Goal: Task Accomplishment & Management: Complete application form

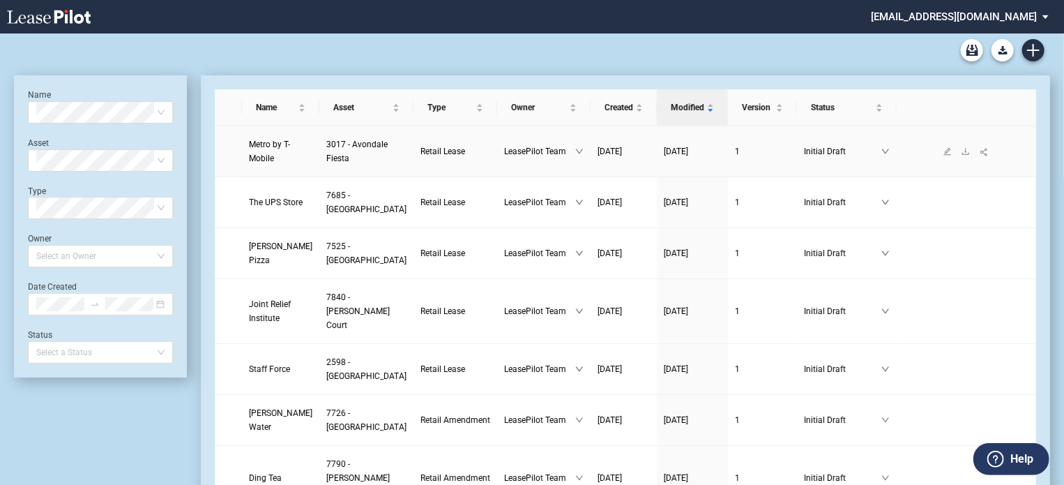
click at [268, 149] on span "Metro by T-Mobile" at bounding box center [269, 152] width 41 height 24
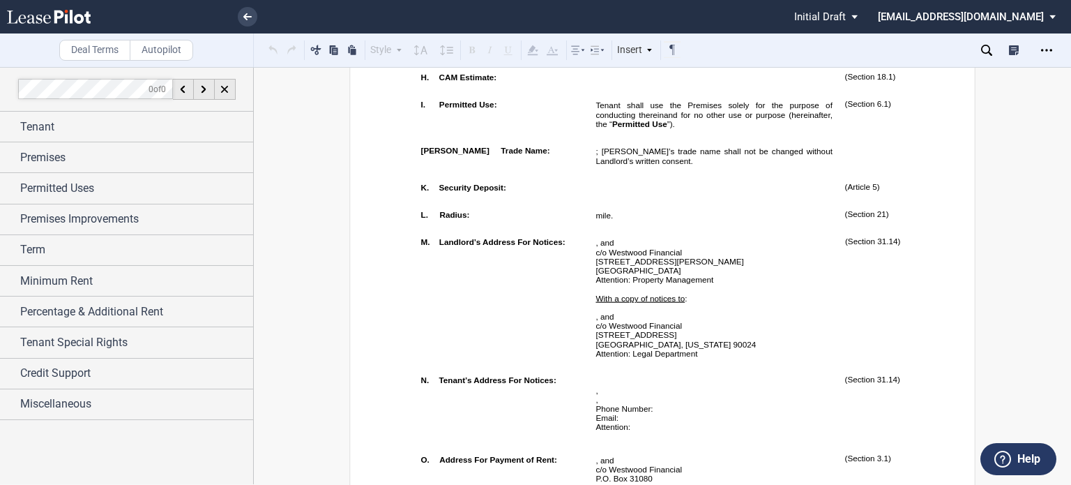
scroll to position [728, 0]
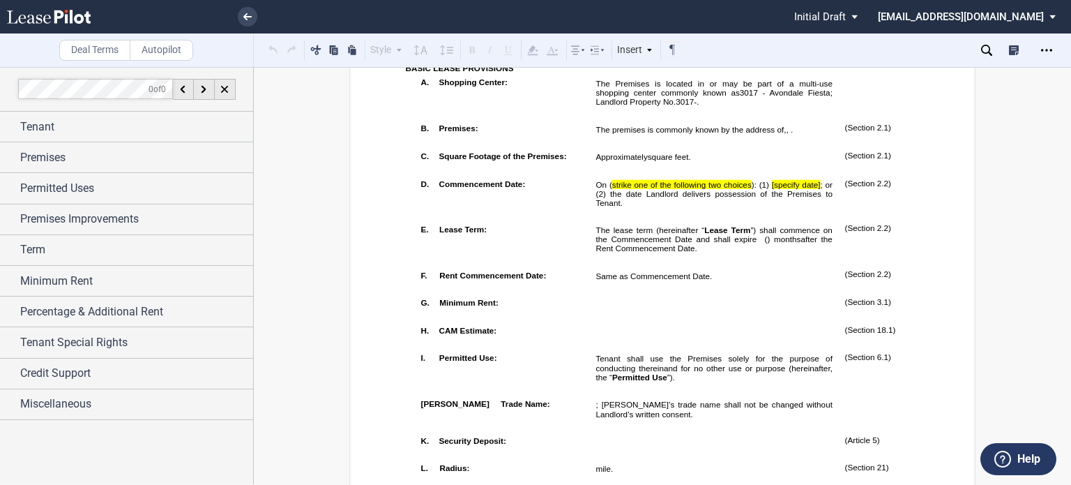
click at [637, 219] on td "On ( strike one of the following two choices ): (1) [specify date] ; or (2) the…" at bounding box center [714, 196] width 249 height 46
click at [600, 216] on p "﻿" at bounding box center [714, 211] width 236 height 9
drag, startPoint x: 606, startPoint y: 234, endPoint x: 603, endPoint y: 246, distance: 11.7
click at [603, 207] on span "On ( strike one of the following two choices ): (1) [specify date] ; or (2) the…" at bounding box center [715, 193] width 239 height 27
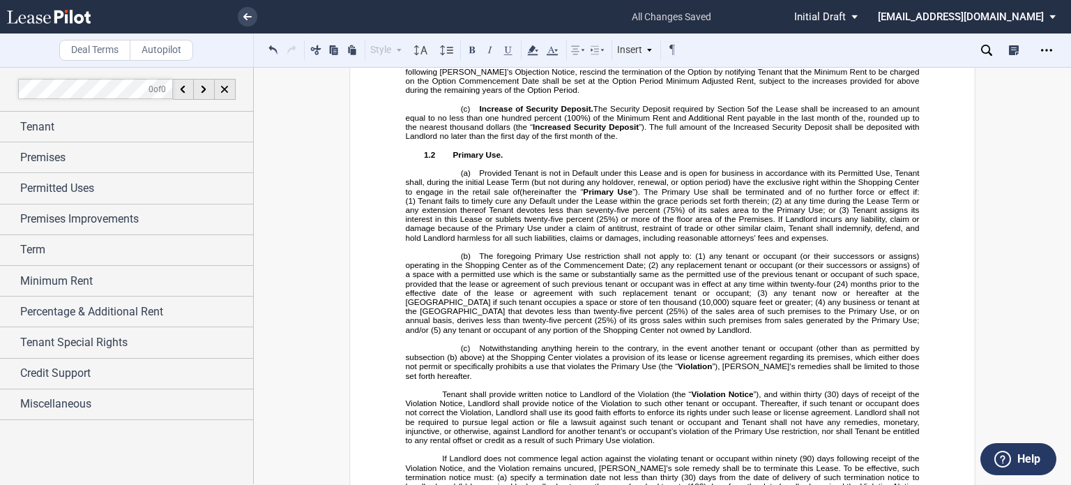
scroll to position [1739, 0]
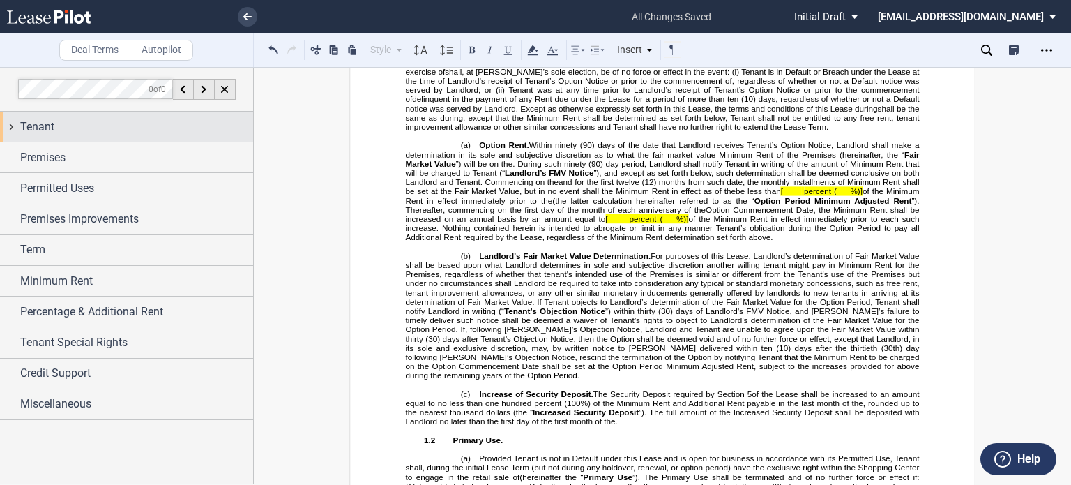
click at [92, 136] on div "Tenant" at bounding box center [126, 127] width 253 height 30
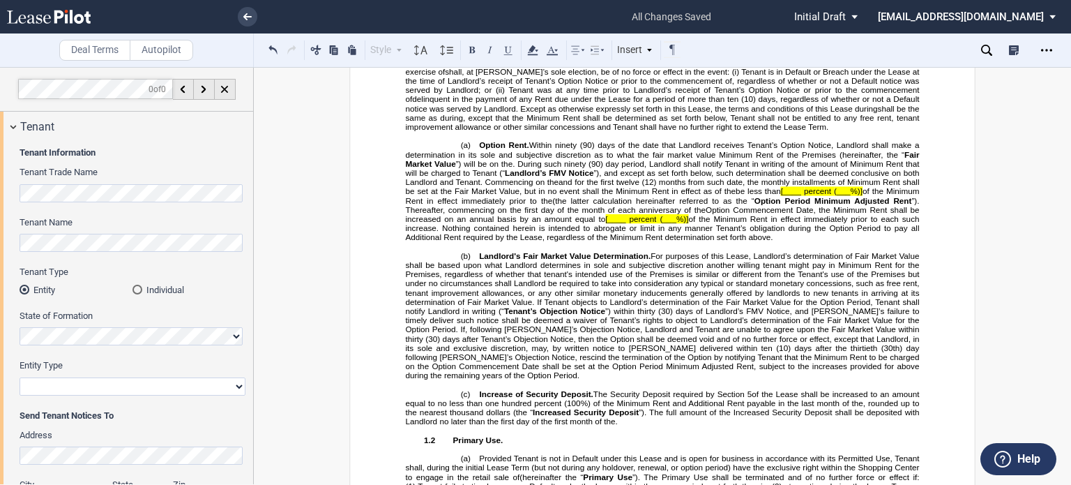
drag, startPoint x: 235, startPoint y: 387, endPoint x: 194, endPoint y: 377, distance: 42.5
click at [235, 387] on select "Corporation Limited Liability Company General Partnership Limited Partnership O…" at bounding box center [133, 386] width 226 height 18
select select "limited liability company"
click at [20, 377] on select "Corporation Limited Liability Company General Partnership Limited Partnership O…" at bounding box center [133, 386] width 226 height 18
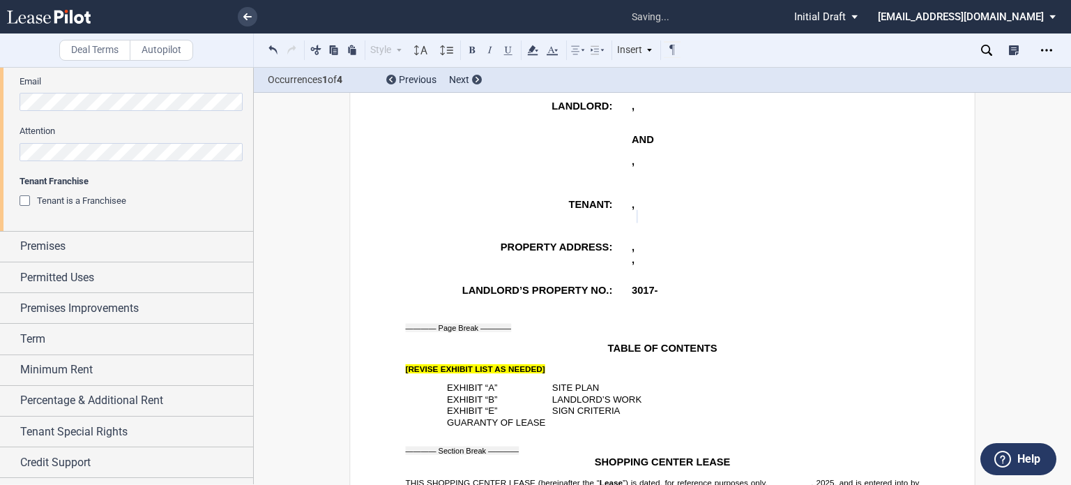
scroll to position [525, 0]
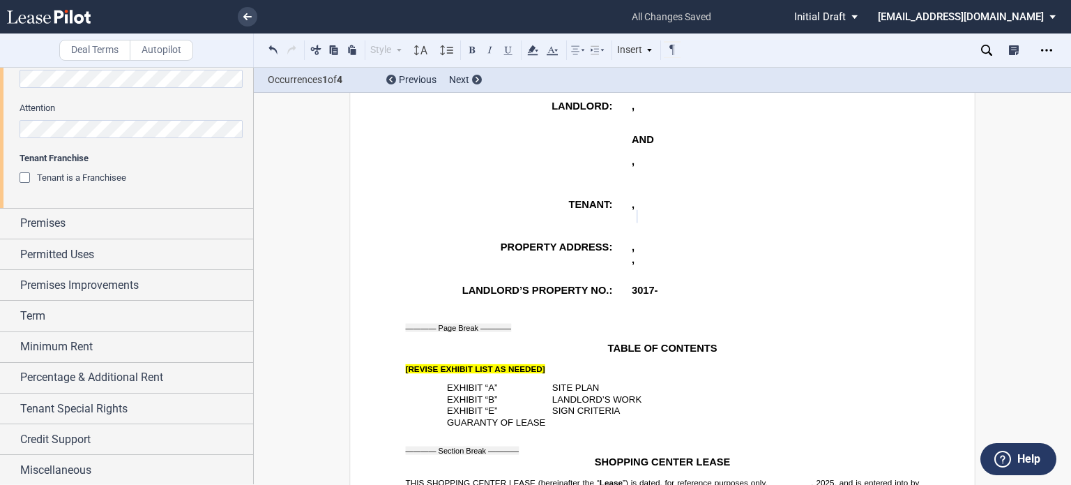
click at [158, 236] on div "Premises" at bounding box center [126, 224] width 253 height 30
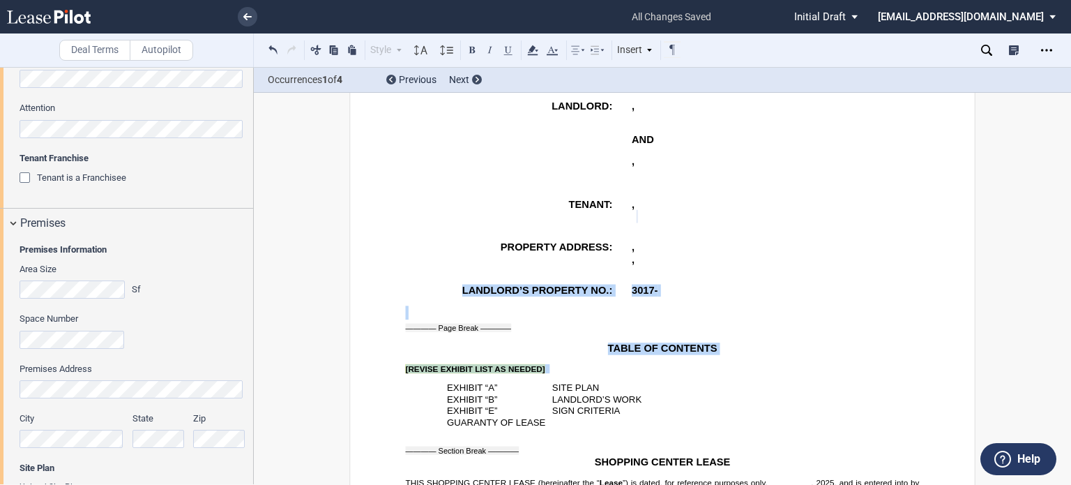
drag, startPoint x: 254, startPoint y: 265, endPoint x: 259, endPoint y: 356, distance: 90.8
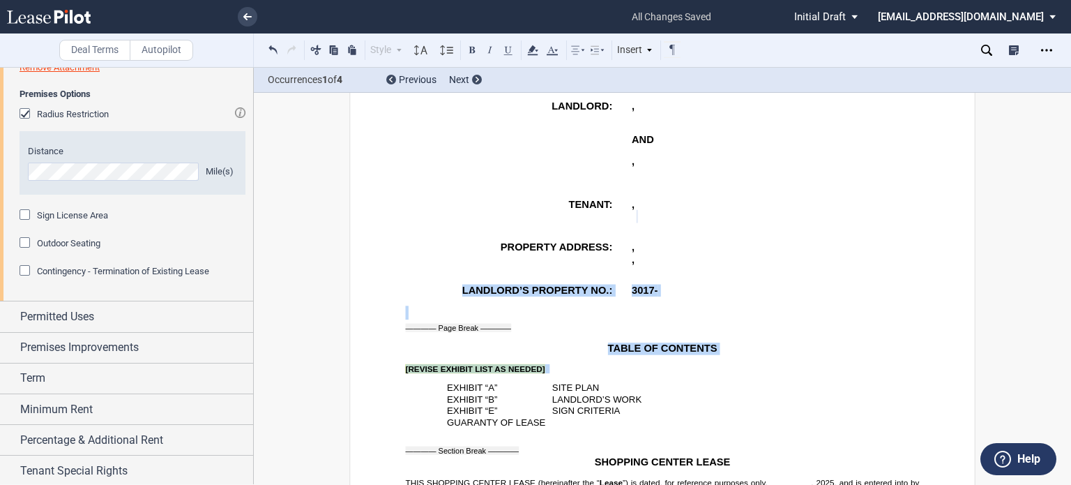
scroll to position [1048, 0]
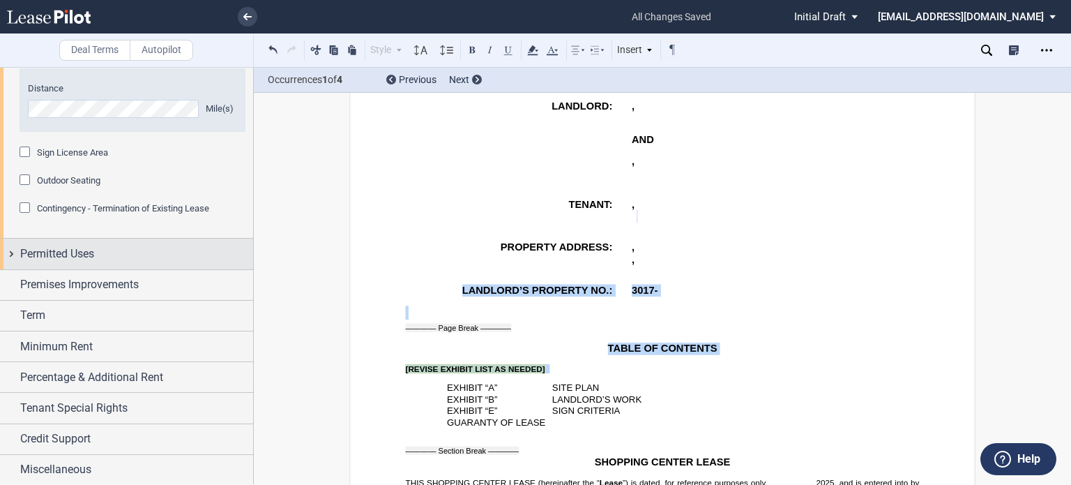
click at [163, 255] on div "Permitted Uses" at bounding box center [136, 254] width 233 height 17
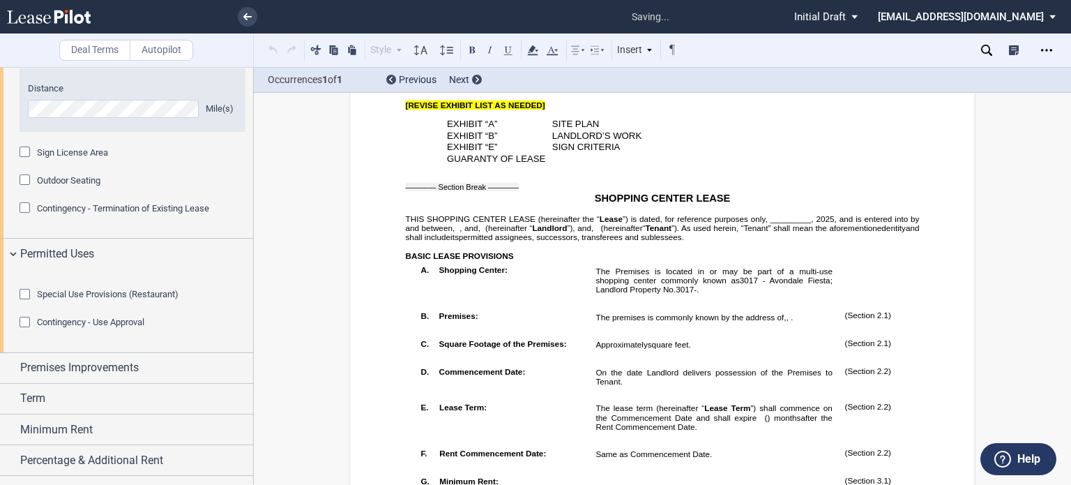
scroll to position [925, 0]
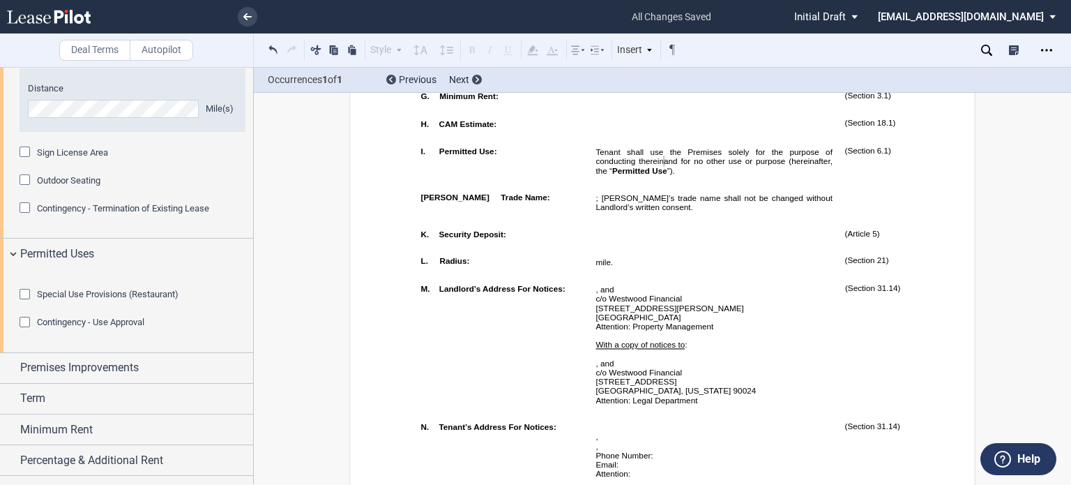
click at [234, 288] on div at bounding box center [133, 281] width 226 height 14
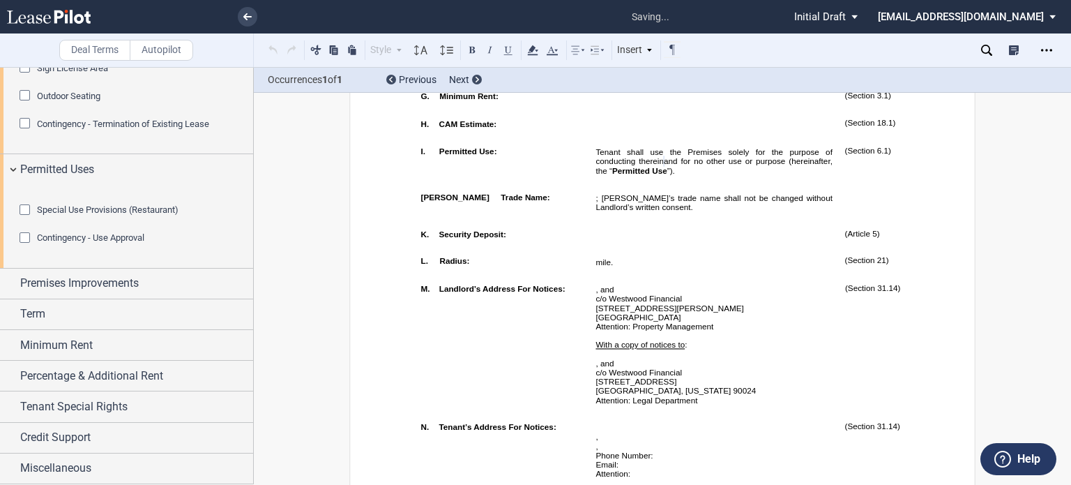
scroll to position [1207, 0]
click at [75, 324] on div "Term" at bounding box center [126, 314] width 253 height 30
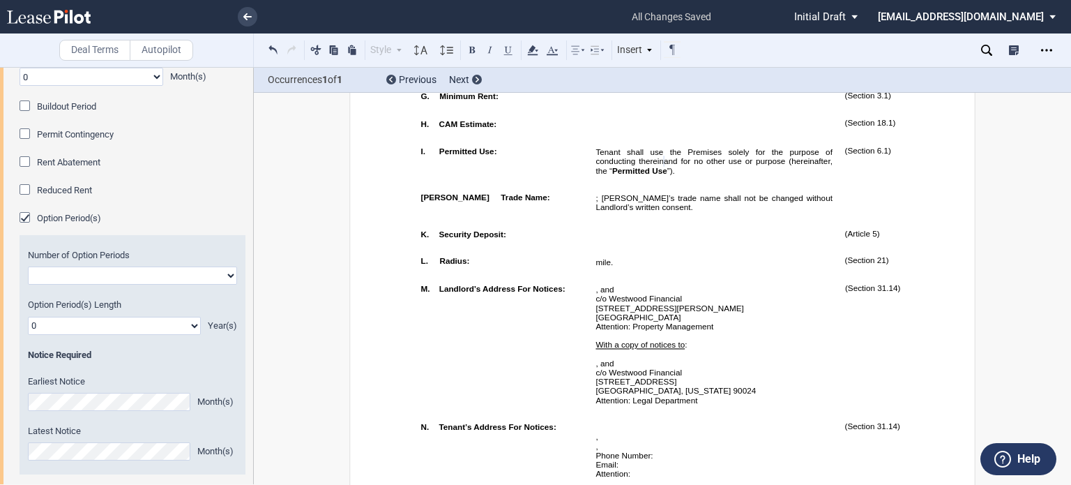
scroll to position [1459, 0]
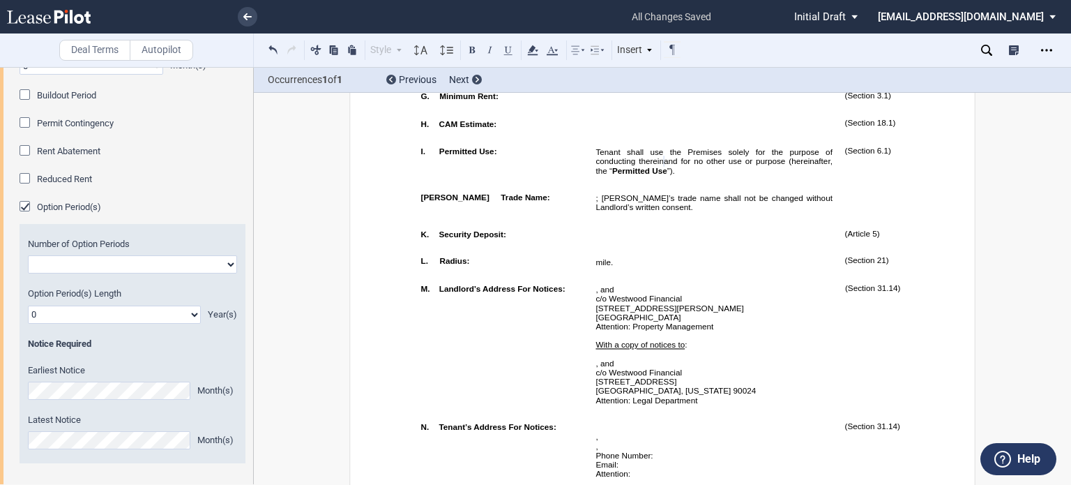
click at [29, 103] on div "Buildout Period" at bounding box center [27, 96] width 14 height 14
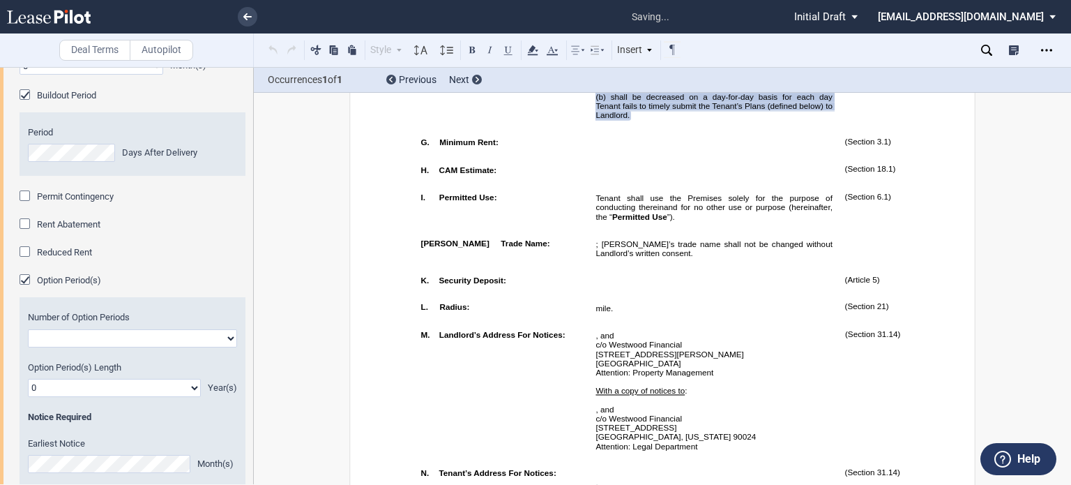
drag, startPoint x: 227, startPoint y: 412, endPoint x: 226, endPoint y: 399, distance: 13.3
click at [227, 347] on select "One Two" at bounding box center [132, 338] width 209 height 18
select select "1"
click at [28, 347] on select "One Two" at bounding box center [132, 338] width 209 height 18
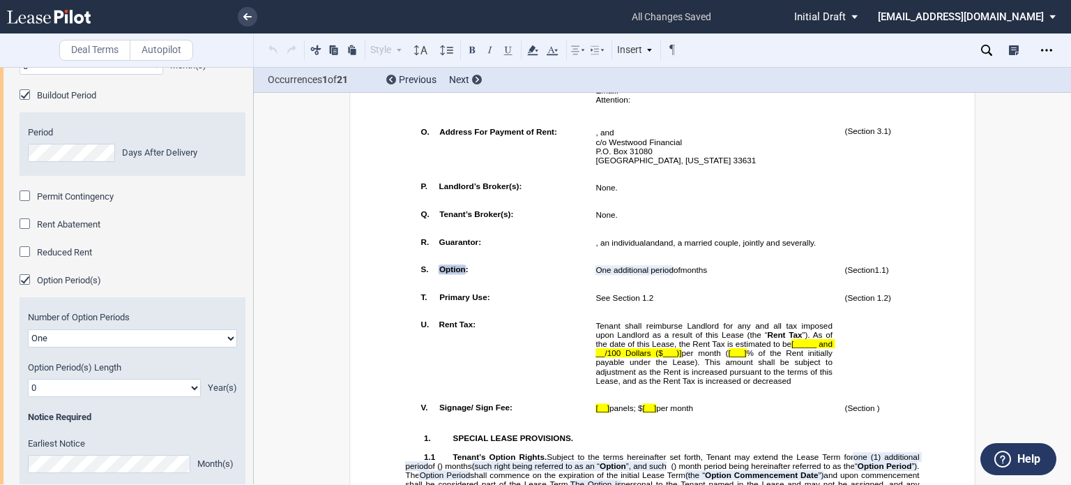
click at [195, 397] on select "0 1 2 3 4 5 6 7 8 9 10 11 12 13 14 15 16 17 18 19 20" at bounding box center [114, 388] width 173 height 18
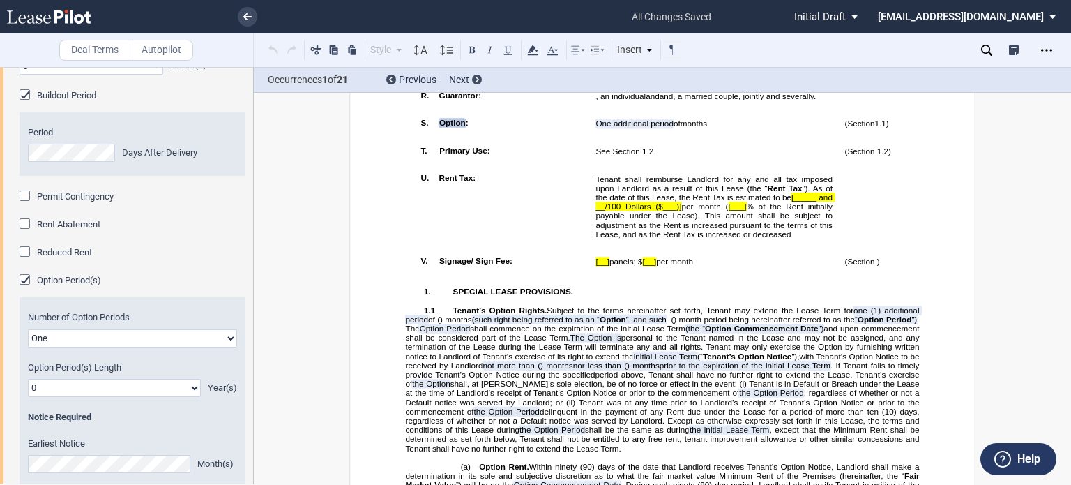
select select "number:5"
click at [28, 397] on select "0 1 2 3 4 5 6 7 8 9 10 11 12 13 14 15 16 17 18 19 20" at bounding box center [114, 388] width 173 height 18
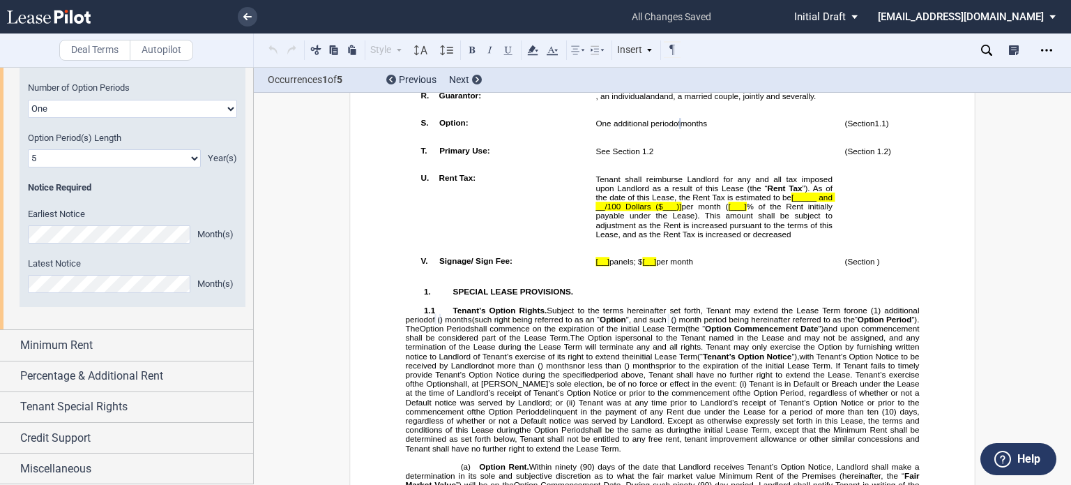
scroll to position [1735, 0]
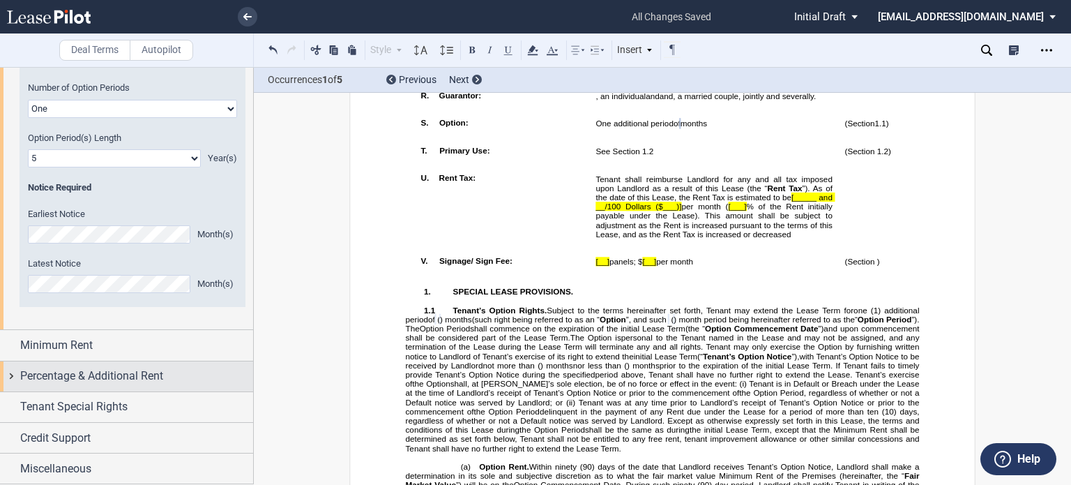
click at [165, 384] on div "Percentage & Additional Rent" at bounding box center [136, 376] width 233 height 17
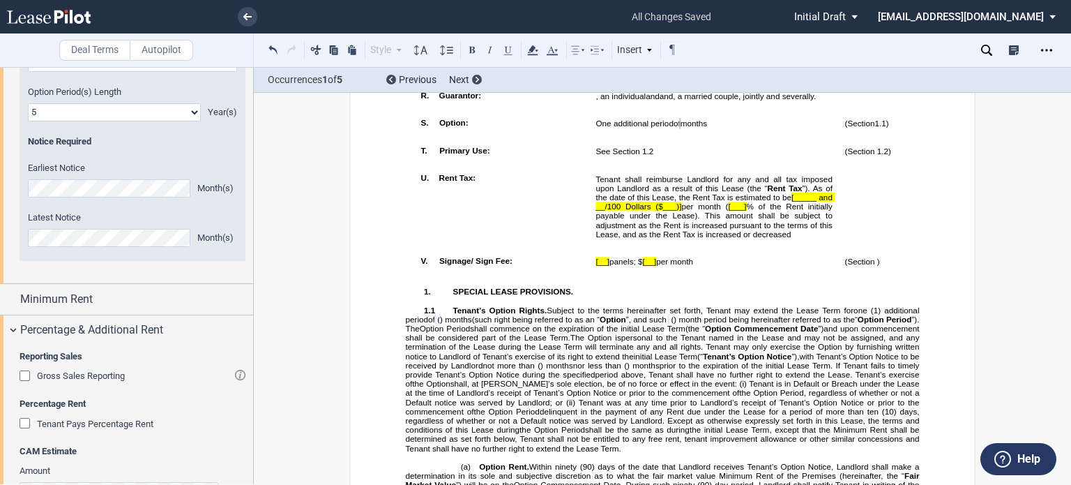
click at [21, 384] on div "Gross Sales Reporting" at bounding box center [27, 377] width 14 height 14
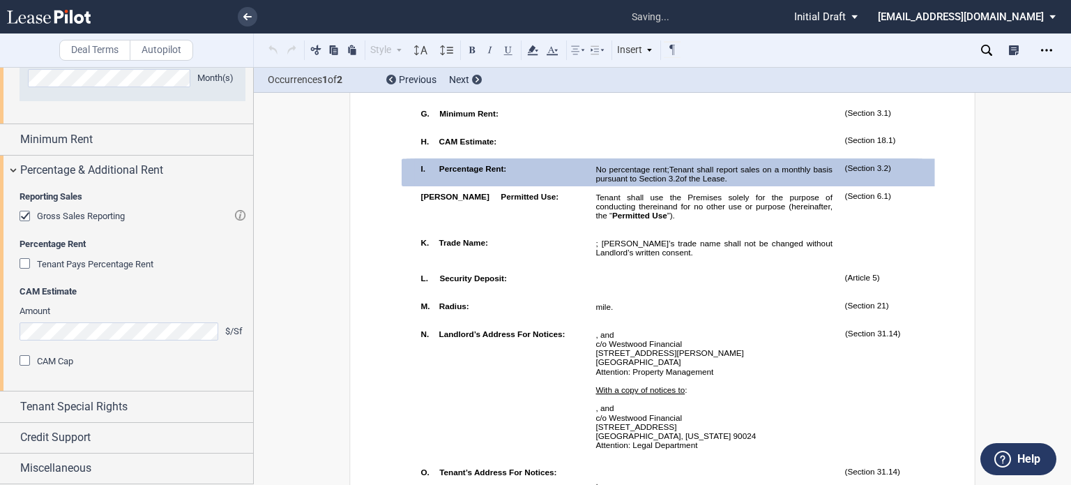
scroll to position [1970, 0]
click at [144, 408] on div "Tenant Special Rights" at bounding box center [136, 406] width 233 height 17
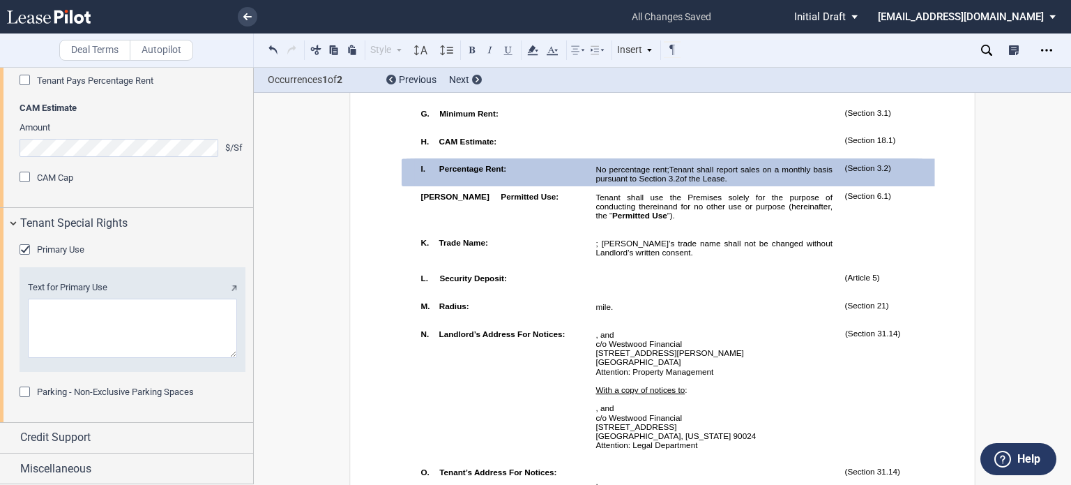
scroll to position [2154, 0]
click at [22, 250] on div "Primary Use" at bounding box center [27, 251] width 14 height 14
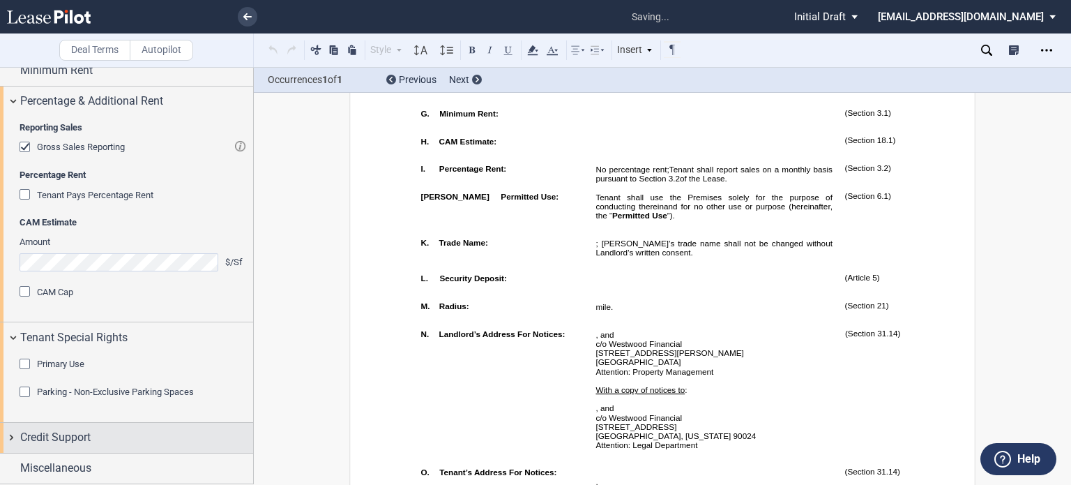
scroll to position [1548, 0]
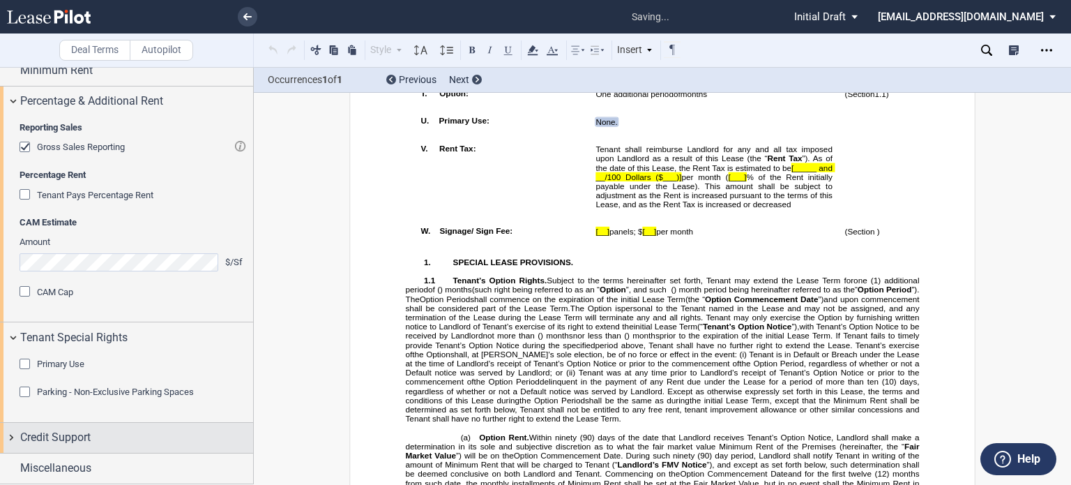
click at [61, 433] on span "Credit Support" at bounding box center [55, 437] width 70 height 17
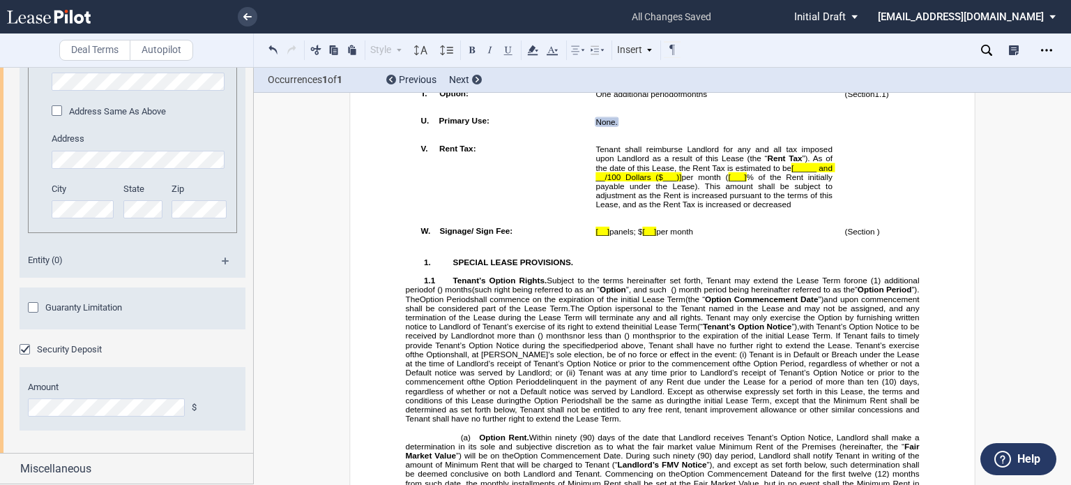
scroll to position [2953, 0]
click at [225, 259] on md-icon at bounding box center [231, 265] width 19 height 17
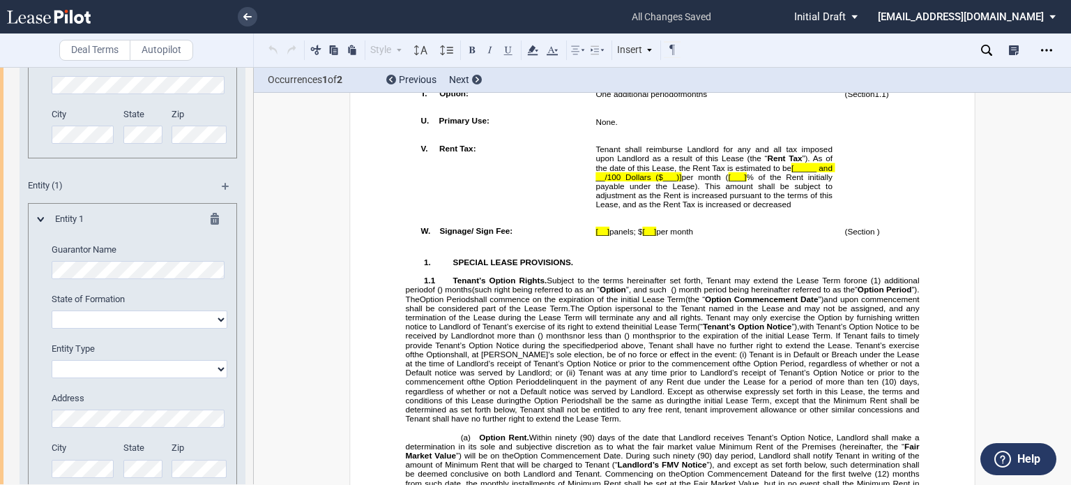
click at [218, 378] on select "Corporation Limited liability company General Partnership Limited Partnership O…" at bounding box center [140, 369] width 176 height 18
select select "limited liability company"
click at [52, 378] on select "Corporation Limited liability company General Partnership Limited Partnership O…" at bounding box center [140, 369] width 176 height 18
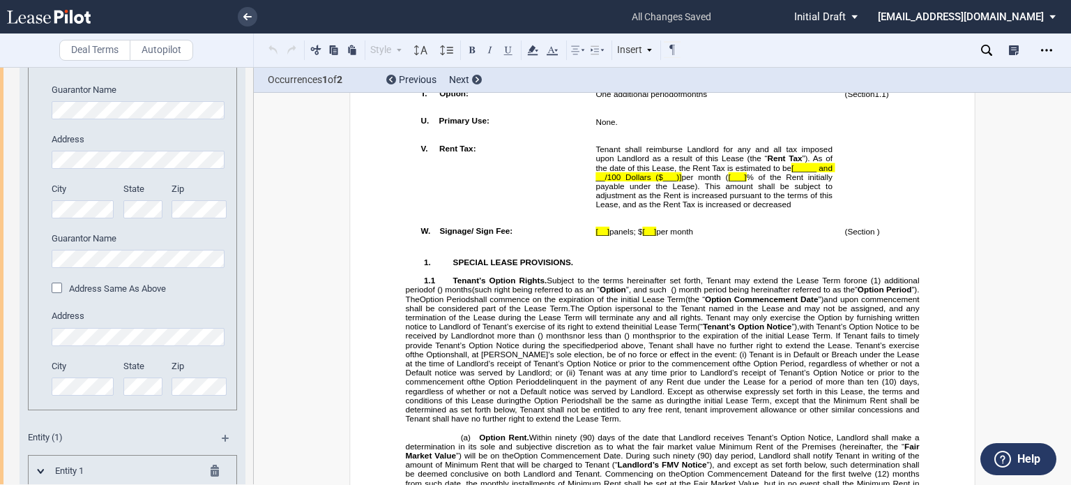
scroll to position [2662, 0]
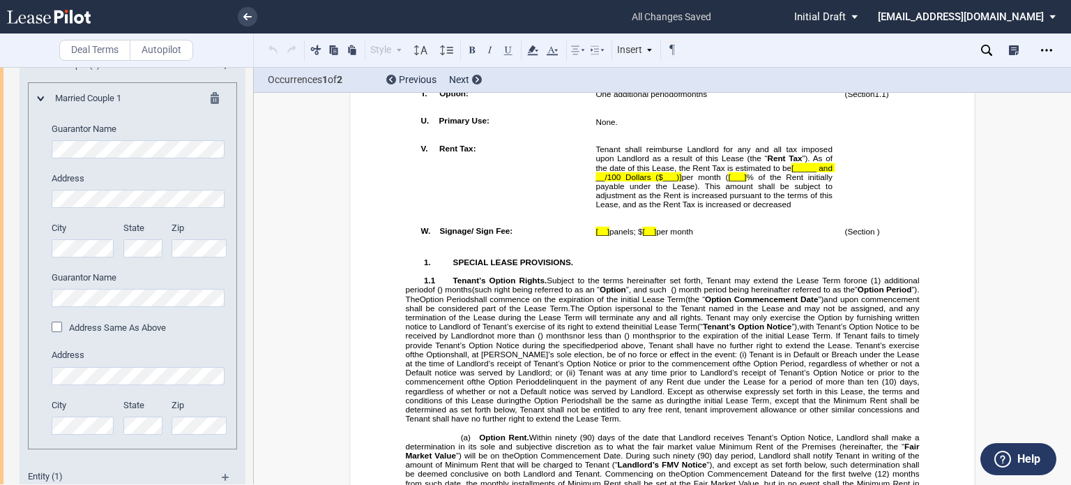
click at [216, 109] on md-icon at bounding box center [219, 100] width 17 height 17
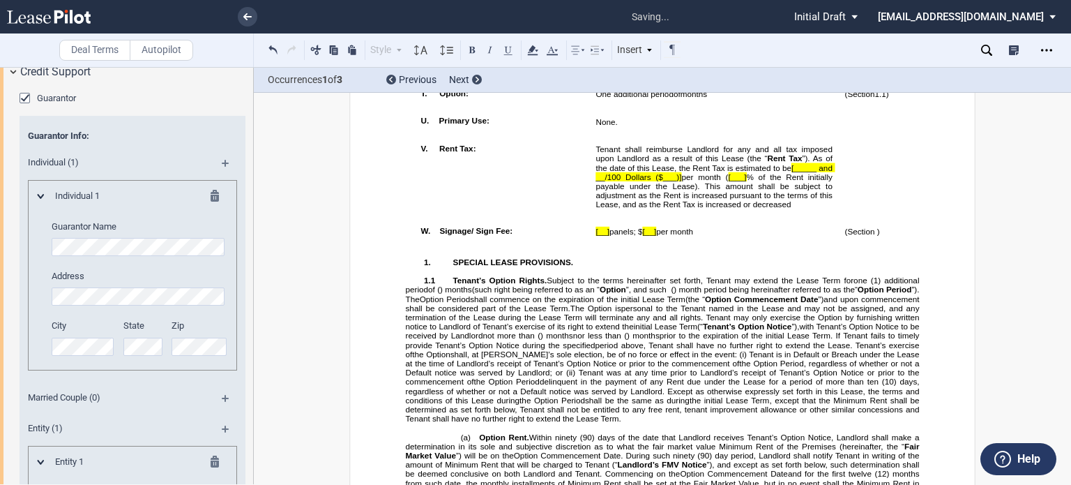
scroll to position [2307, 0]
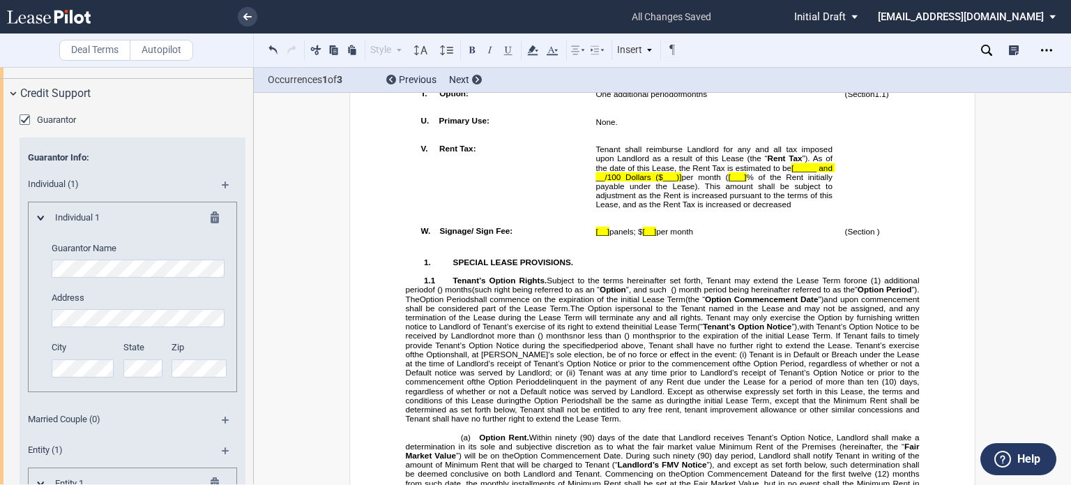
click at [211, 228] on md-icon at bounding box center [219, 219] width 17 height 17
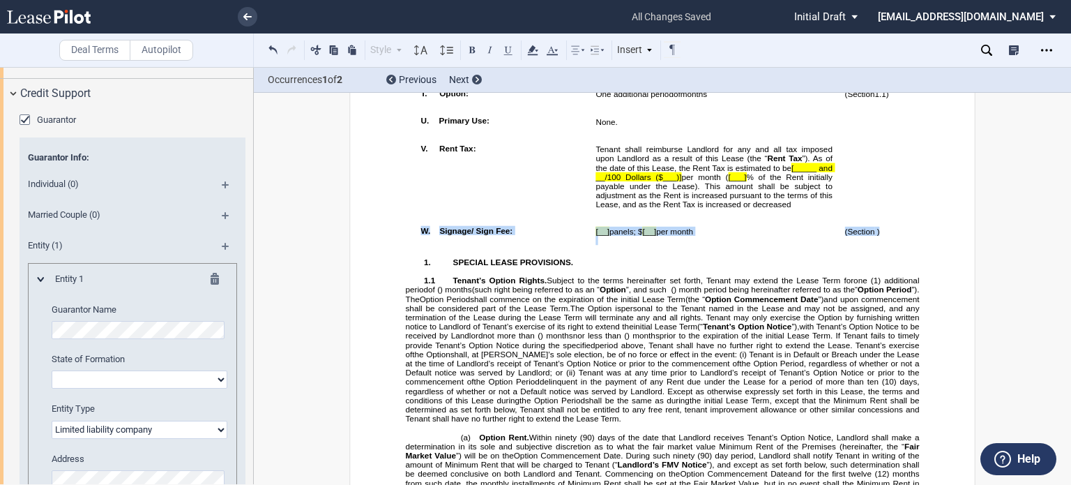
drag, startPoint x: 884, startPoint y: 353, endPoint x: 406, endPoint y: 345, distance: 477.9
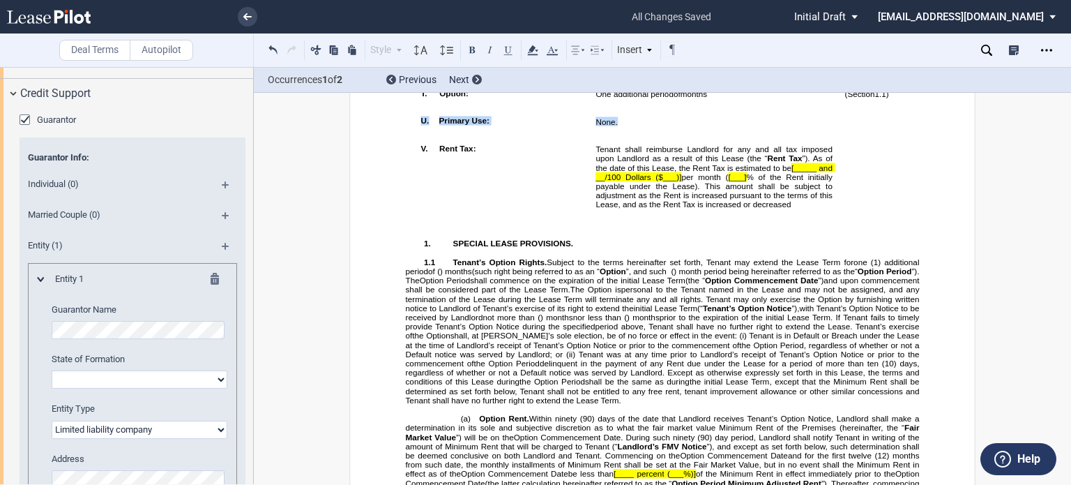
drag, startPoint x: 621, startPoint y: 234, endPoint x: 405, endPoint y: 230, distance: 216.3
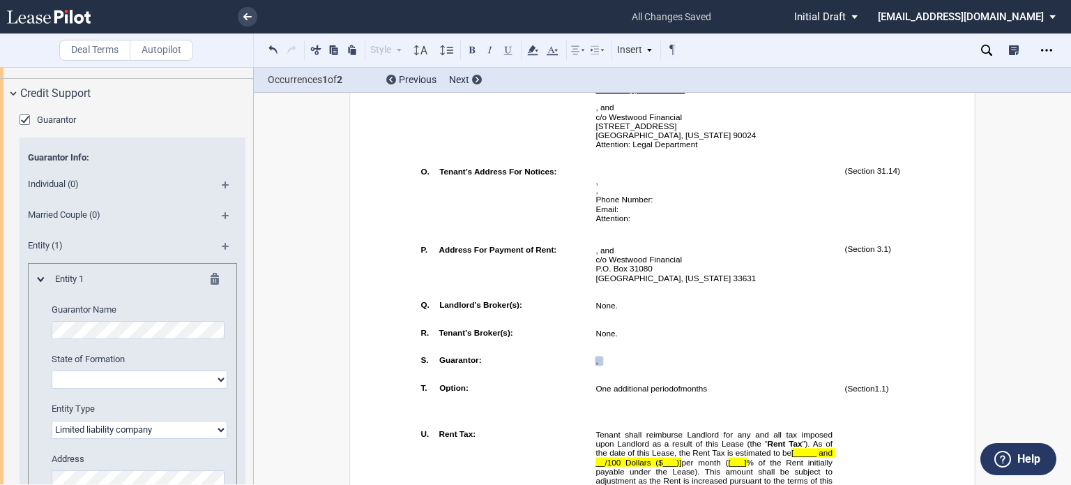
scroll to position [847, 0]
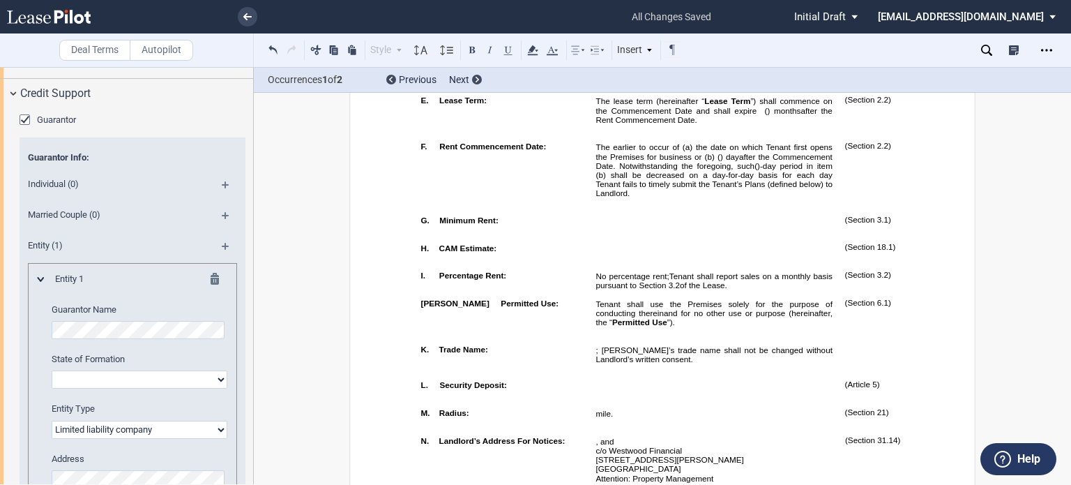
click at [776, 289] on span "Tenant shall report sales on a monthly basis pursuant to Section" at bounding box center [715, 280] width 239 height 18
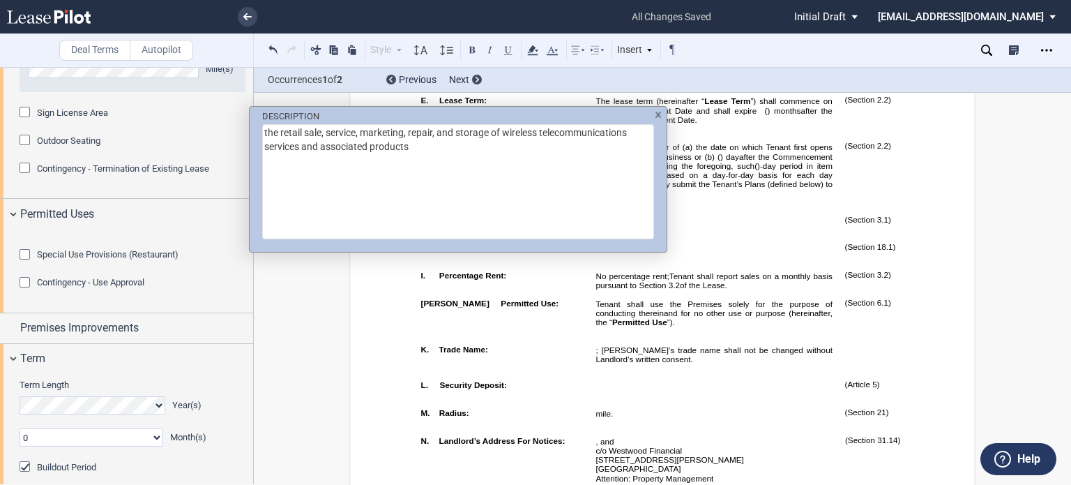
scroll to position [1052, 0]
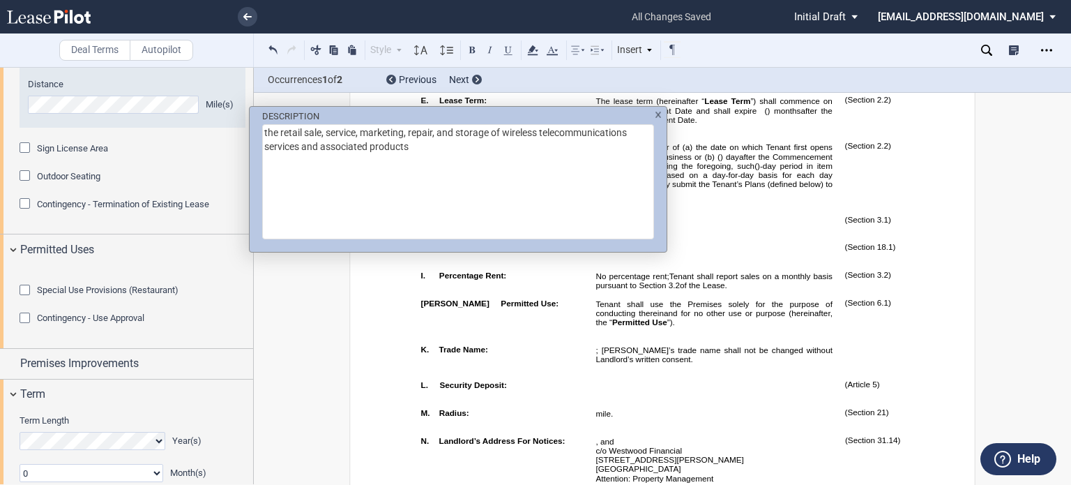
click at [503, 133] on textarea "the retail sale, service, marketing, repair, and storage of wireless telecommun…" at bounding box center [458, 181] width 392 height 115
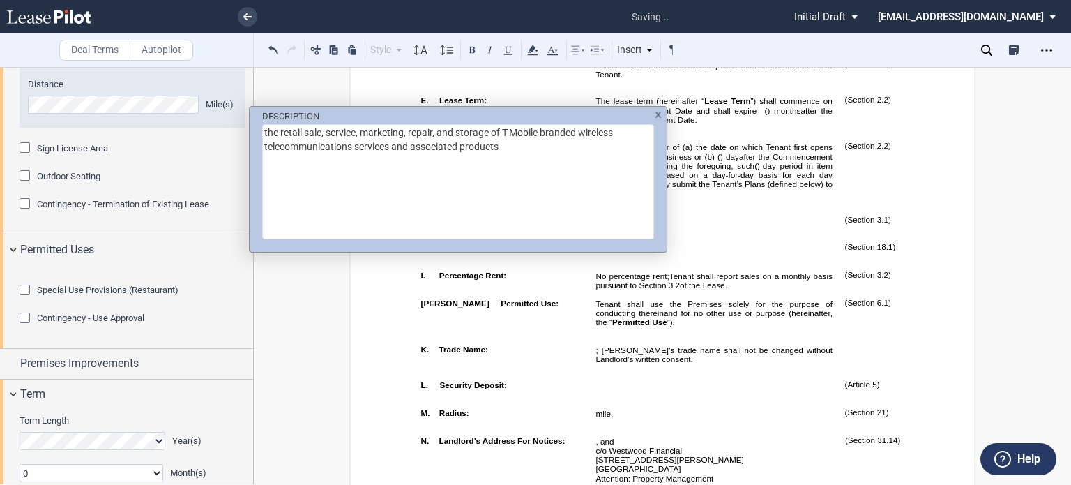
type textarea "the retail sale, service, marketing, repair, and storage of T-Mobile branded wi…"
click at [375, 356] on div "DESCRIPTION the retail sale, service, marketing, repair, and storage of T-Mobil…" at bounding box center [535, 242] width 1071 height 485
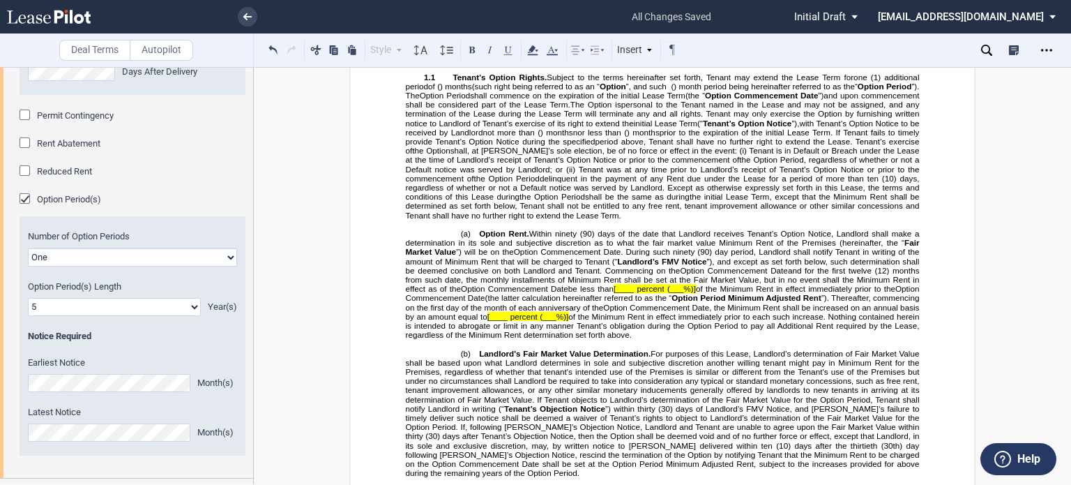
scroll to position [1787, 0]
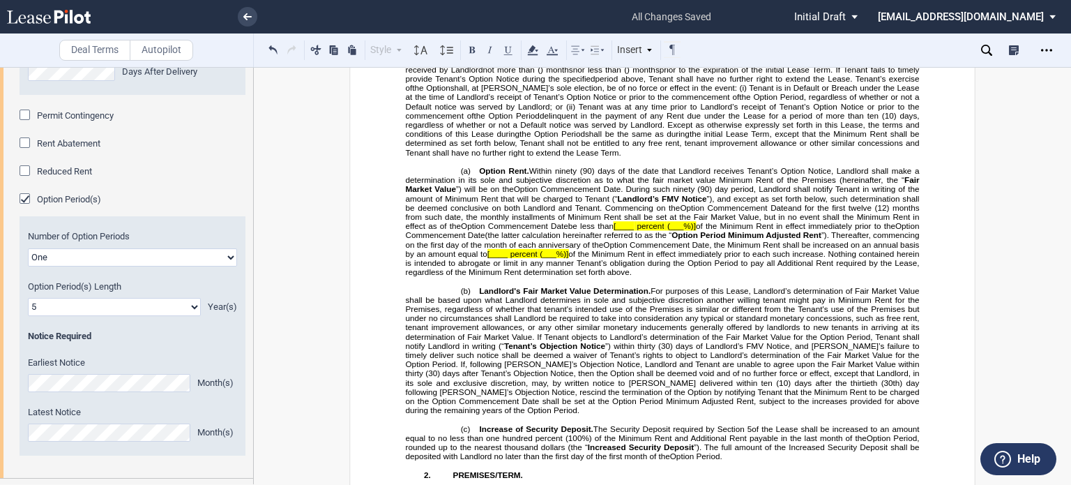
click at [669, 231] on span "(___%)]" at bounding box center [682, 226] width 29 height 9
click at [568, 258] on span "(___%)]" at bounding box center [554, 253] width 29 height 9
click at [617, 231] on span "[____" at bounding box center [624, 226] width 20 height 9
click at [613, 240] on span "(the latter calculation hereinafter referred to as the “" at bounding box center [578, 235] width 187 height 9
click at [617, 231] on span "[____" at bounding box center [624, 226] width 20 height 9
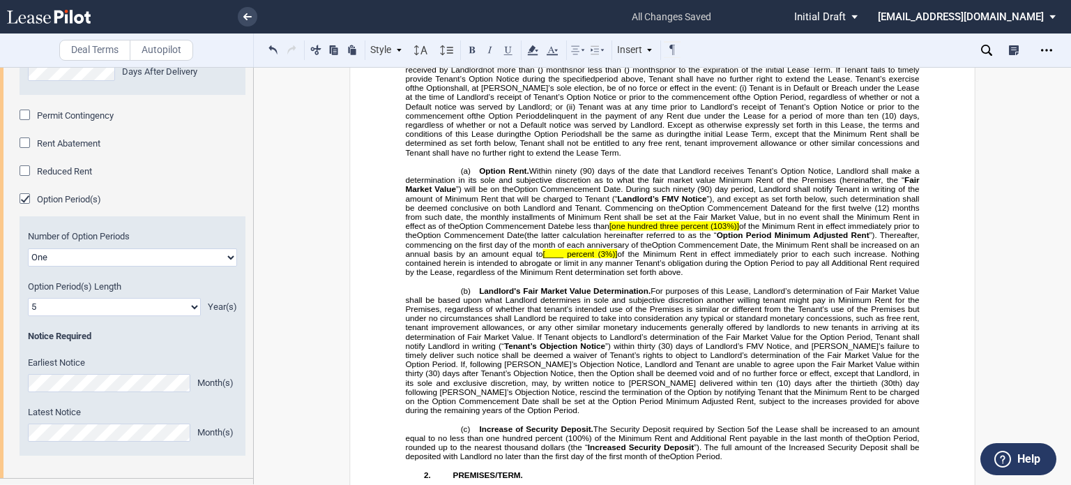
click at [613, 231] on span "[one hundred three" at bounding box center [644, 226] width 69 height 9
click at [739, 231] on span "(103%)]" at bounding box center [724, 226] width 29 height 9
click at [595, 258] on span "[____ percent" at bounding box center [569, 253] width 52 height 9
click at [618, 258] on span "(3%)]" at bounding box center [608, 253] width 20 height 9
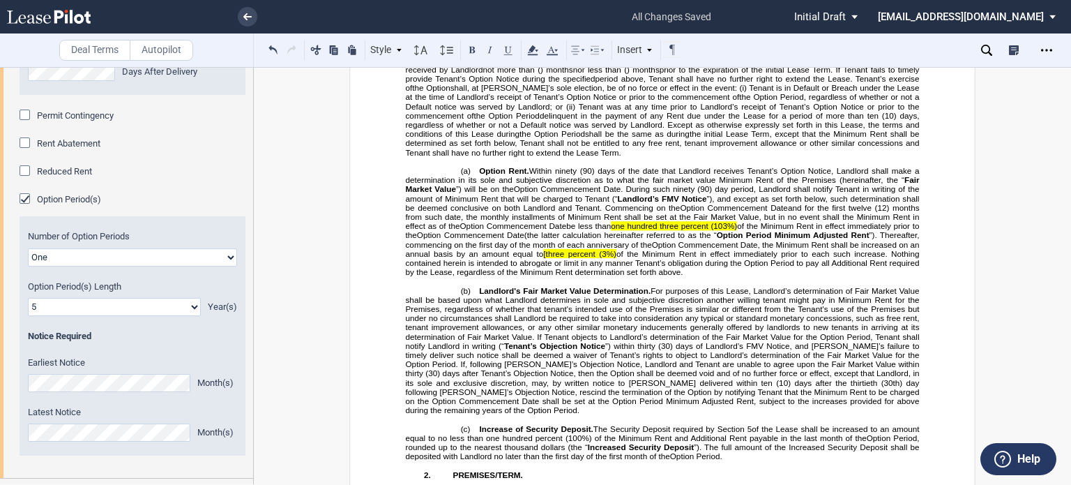
drag, startPoint x: 608, startPoint y: 389, endPoint x: 583, endPoint y: 434, distance: 50.9
click at [595, 258] on span "[three percent" at bounding box center [569, 253] width 52 height 9
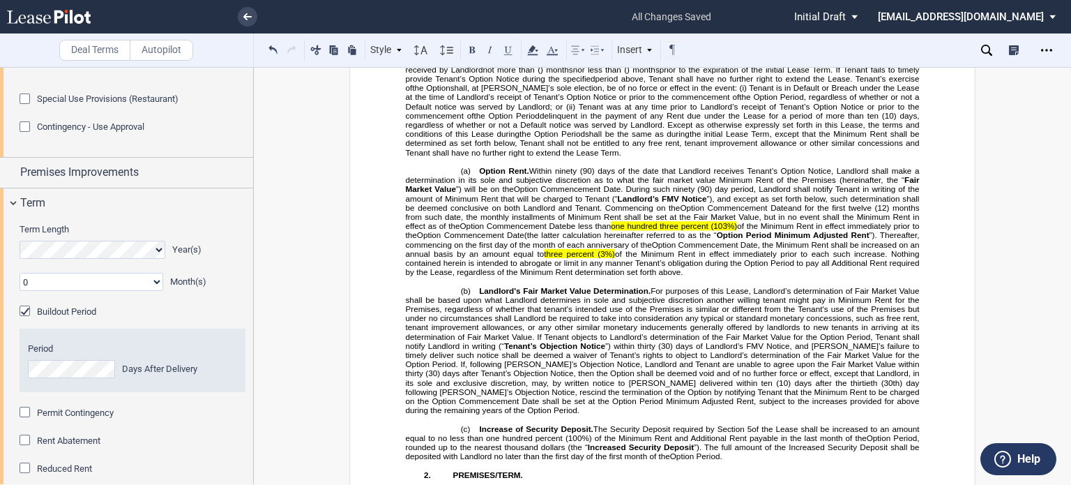
scroll to position [1251, 0]
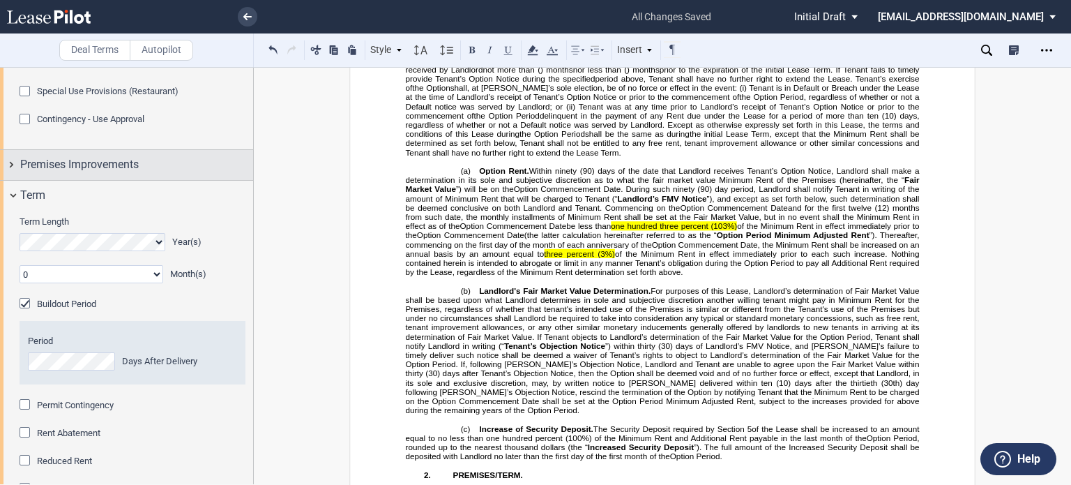
click at [110, 173] on span "Premises Improvements" at bounding box center [79, 164] width 119 height 17
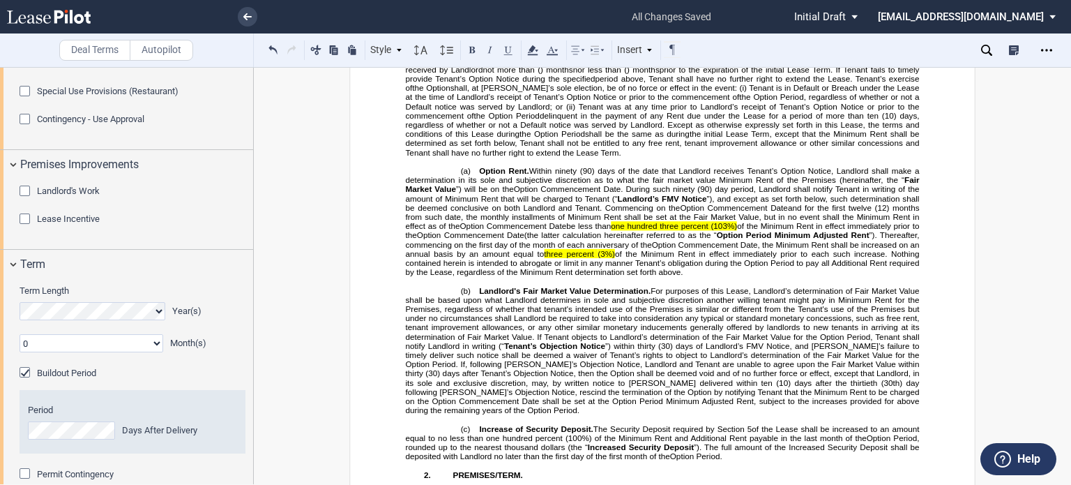
drag, startPoint x: 249, startPoint y: 254, endPoint x: 249, endPoint y: 276, distance: 21.6
click at [249, 250] on div "Premises Improvements Landlord's Work Landlord's Work Not Applicable In A Rent …" at bounding box center [126, 200] width 253 height 100
drag, startPoint x: 248, startPoint y: 271, endPoint x: 249, endPoint y: 283, distance: 12.6
click at [249, 249] on div "Landlord's Work Landlord's Work Not Applicable In A Rent Deferral Lease Incenti…" at bounding box center [126, 214] width 253 height 69
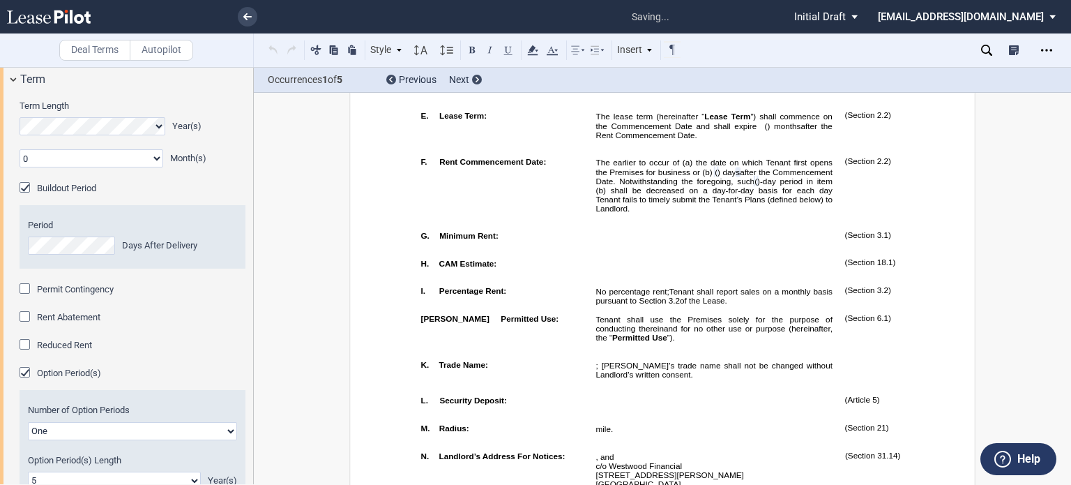
scroll to position [826, 0]
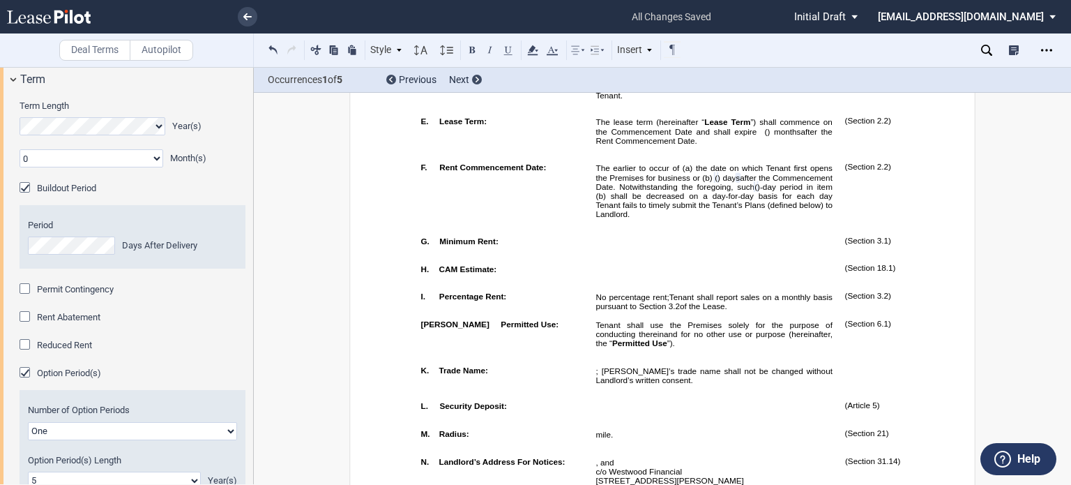
drag, startPoint x: 1046, startPoint y: 317, endPoint x: 1052, endPoint y: 210, distance: 107.6
drag, startPoint x: 1052, startPoint y: 145, endPoint x: 1066, endPoint y: 169, distance: 28.1
click at [1064, 169] on div "Deal Terms Autopilot Style A. Paragraph 1. Section/Article 1.1 Subsection (a) S…" at bounding box center [535, 276] width 1071 height 418
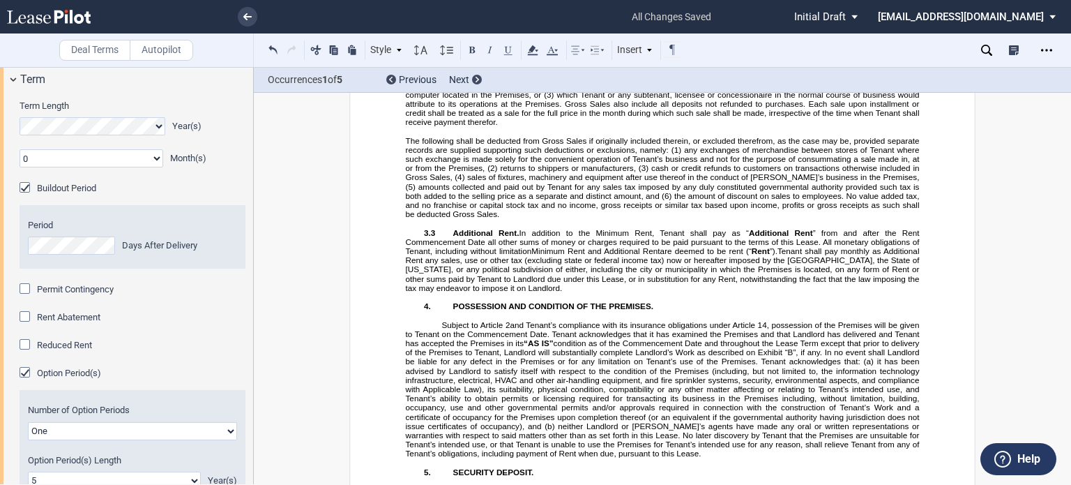
scroll to position [2791, 0]
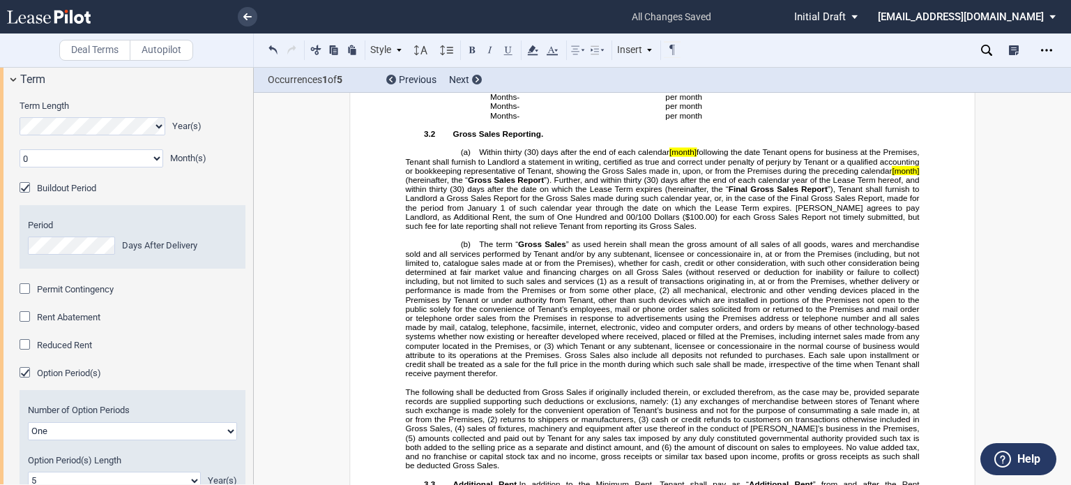
drag, startPoint x: 687, startPoint y: 326, endPoint x: 689, endPoint y: 342, distance: 16.2
click at [688, 231] on span "Within thirty (30) days after the end of each calendar [month] following the da…" at bounding box center [664, 190] width 516 height 82
click at [648, 194] on span "(30) days after the date on which the Lease Term expires (hereinafter, the “" at bounding box center [589, 189] width 279 height 9
click at [687, 157] on span "[month]" at bounding box center [683, 152] width 27 height 9
click at [892, 175] on span "[month]" at bounding box center [905, 170] width 27 height 9
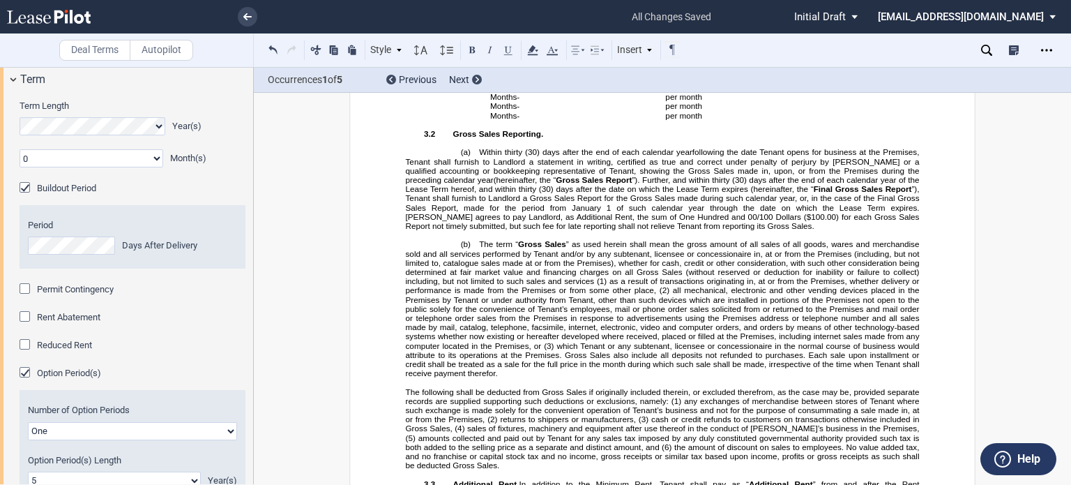
drag, startPoint x: 253, startPoint y: 282, endPoint x: 248, endPoint y: 300, distance: 18.1
click at [248, 300] on div at bounding box center [127, 275] width 254 height 417
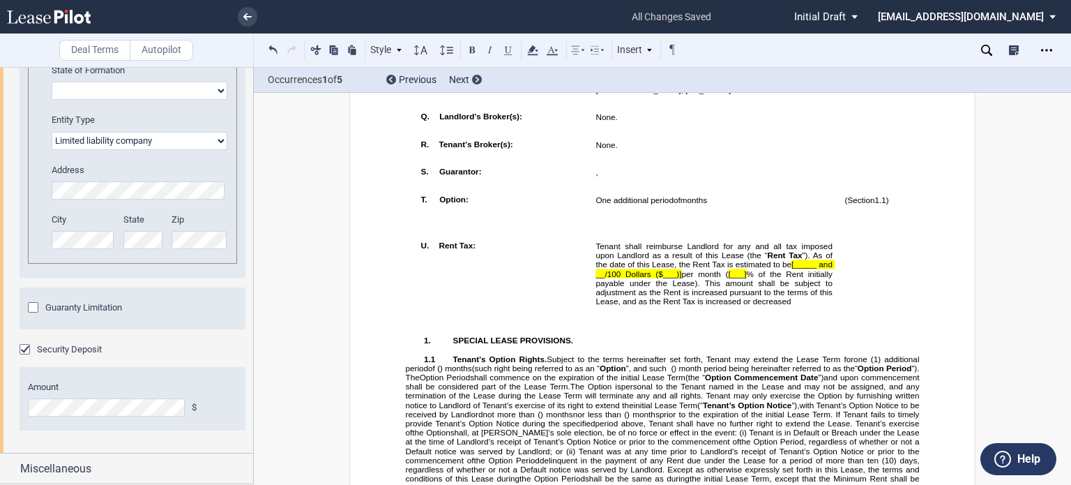
scroll to position [1568, 0]
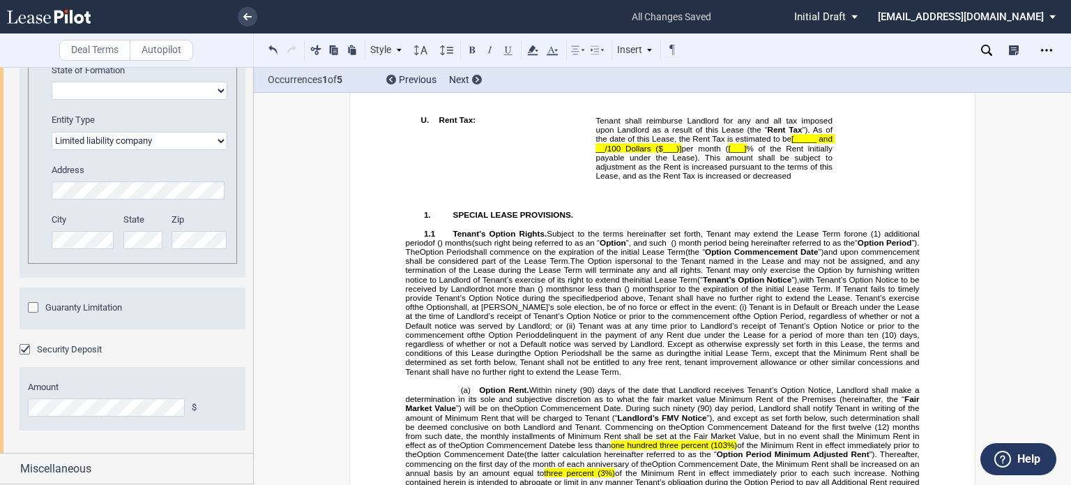
click at [737, 152] on span "[___]" at bounding box center [737, 147] width 18 height 9
click at [737, 152] on span "[3.0" at bounding box center [738, 147] width 14 height 9
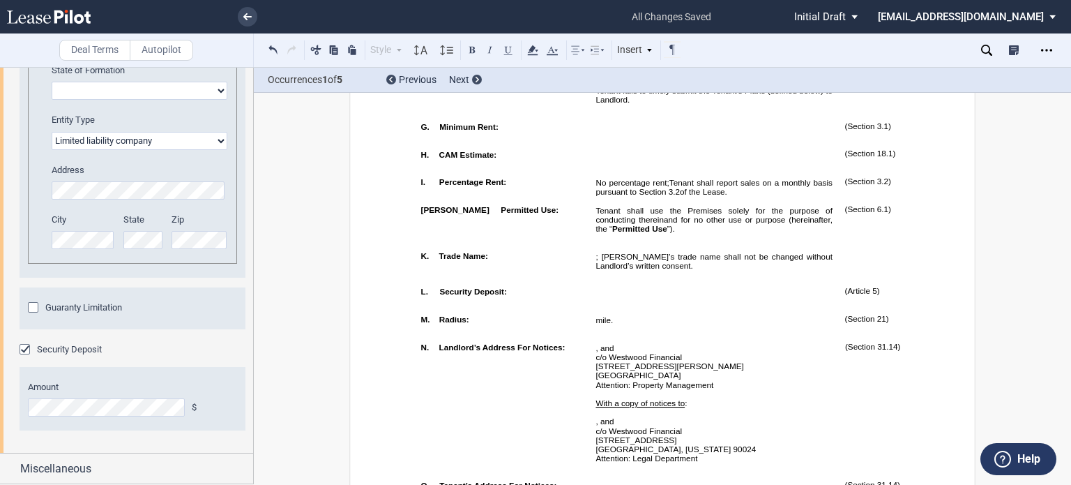
scroll to position [596, 0]
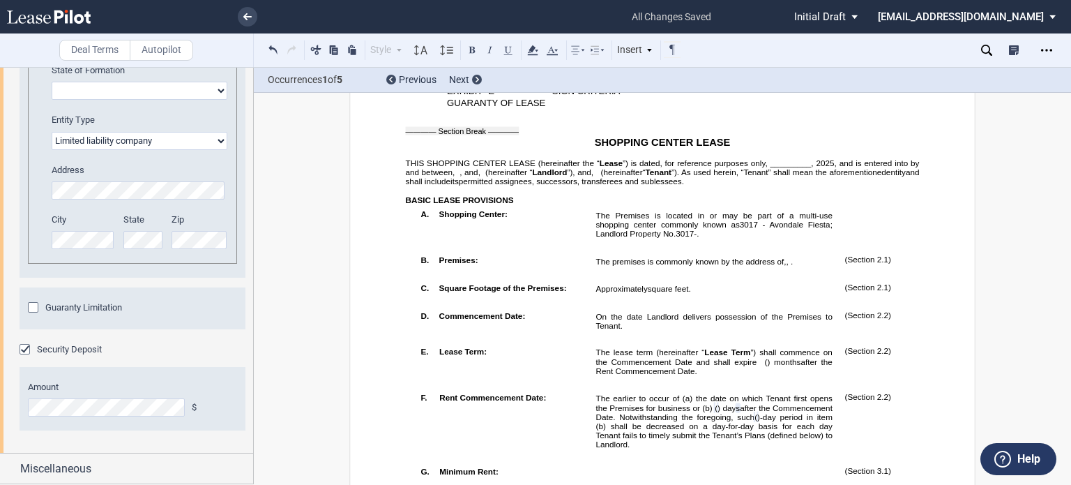
click at [769, 167] on span "”) is dated, for reference purposes only, _________," at bounding box center [718, 162] width 191 height 9
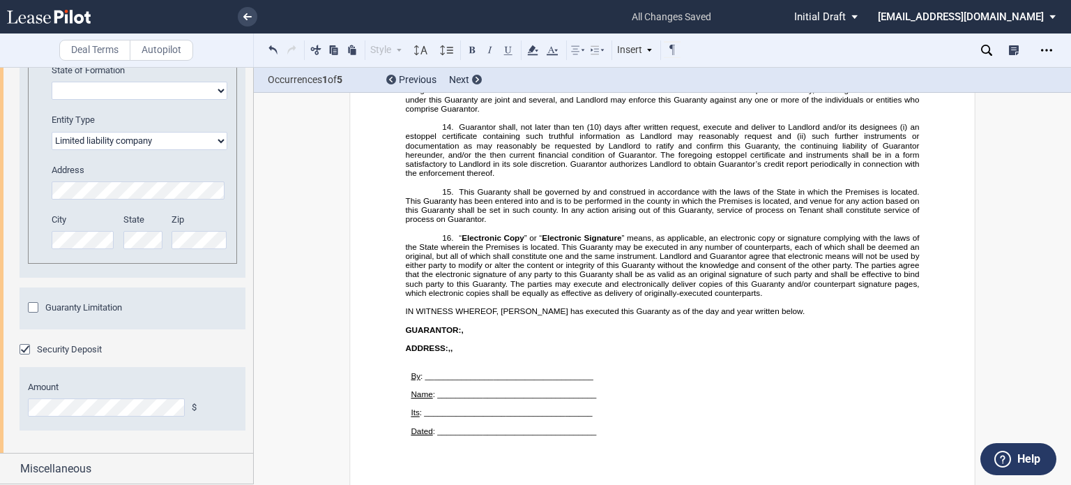
scroll to position [21419, 0]
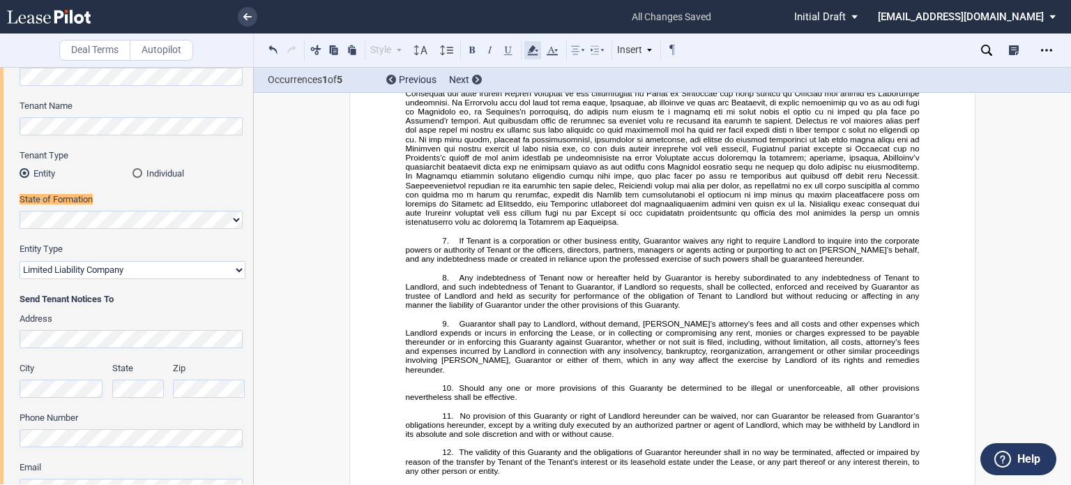
scroll to position [40, 0]
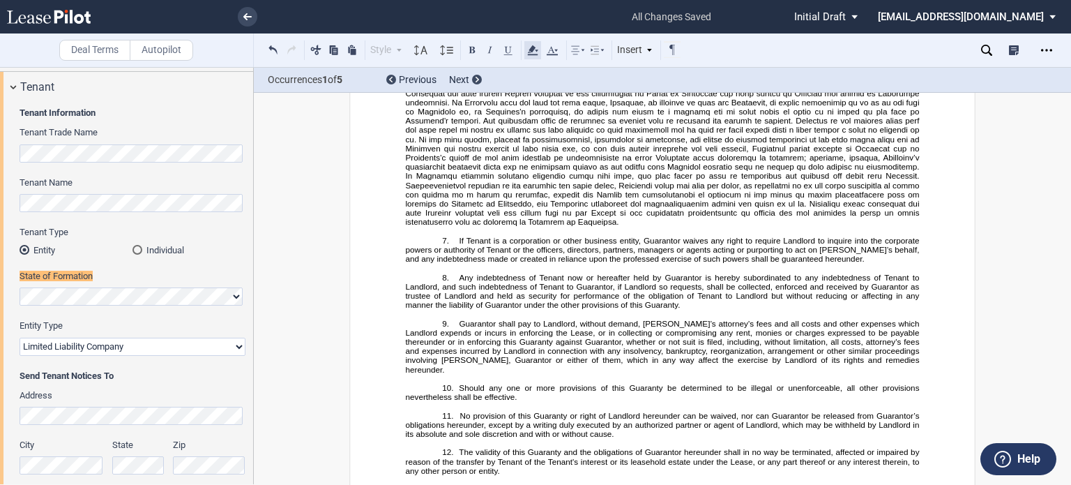
click at [533, 47] on use at bounding box center [532, 50] width 10 height 10
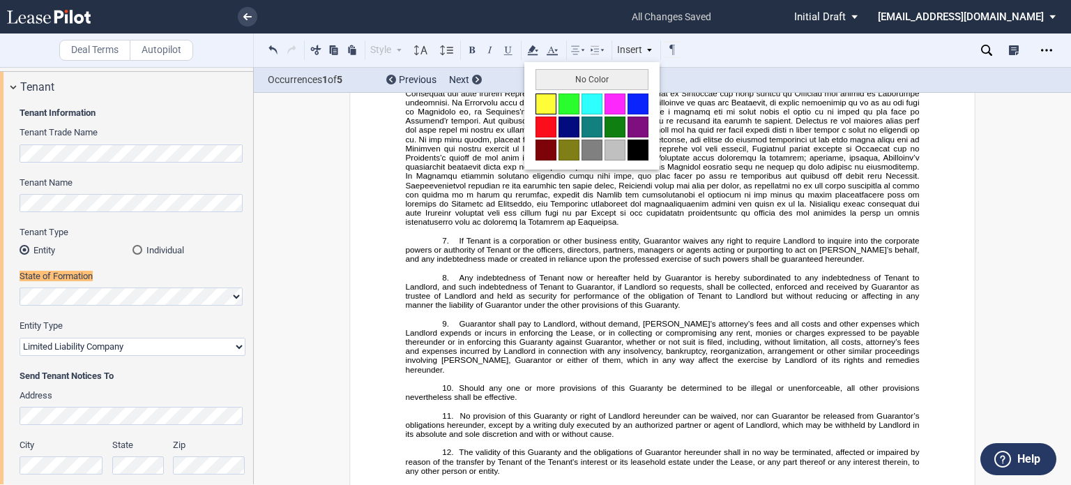
click at [536, 98] on button at bounding box center [546, 103] width 21 height 21
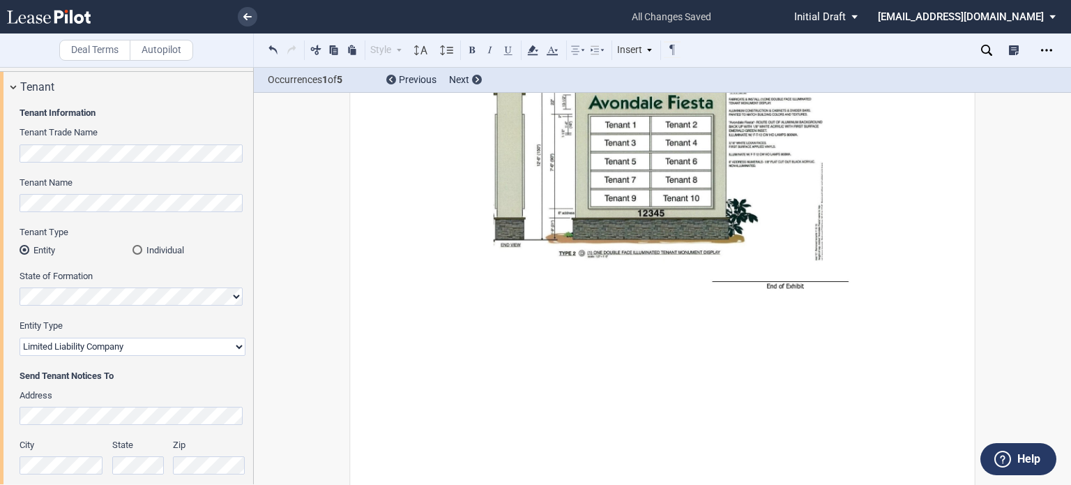
scroll to position [20604, 0]
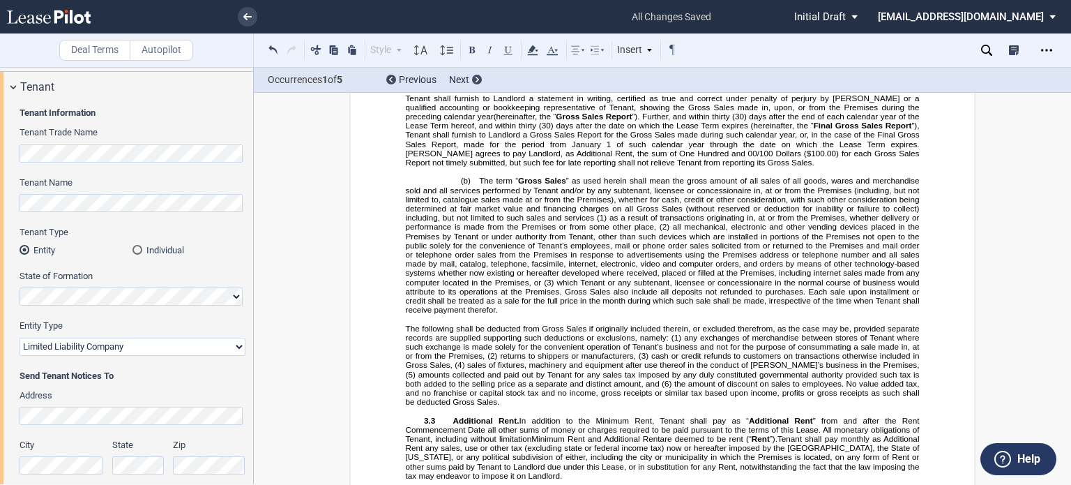
scroll to position [2948, 0]
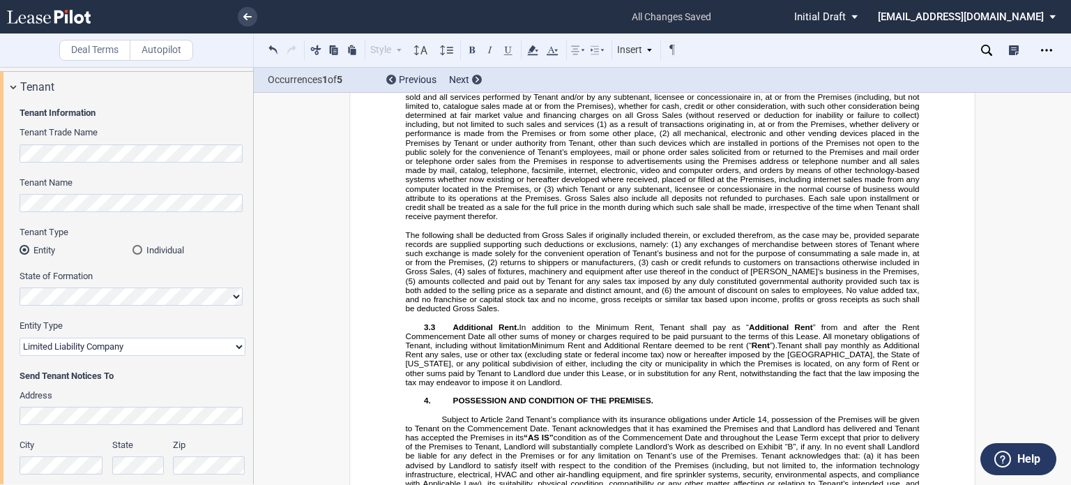
drag, startPoint x: 687, startPoint y: 172, endPoint x: 706, endPoint y: 190, distance: 26.1
drag, startPoint x: 580, startPoint y: 199, endPoint x: 918, endPoint y: 199, distance: 337.6
click at [918, 74] on span "Within thirty (30) days after the end of each calendar year following the date …" at bounding box center [664, 33] width 516 height 82
drag, startPoint x: 834, startPoint y: 198, endPoint x: 484, endPoint y: 213, distance: 350.5
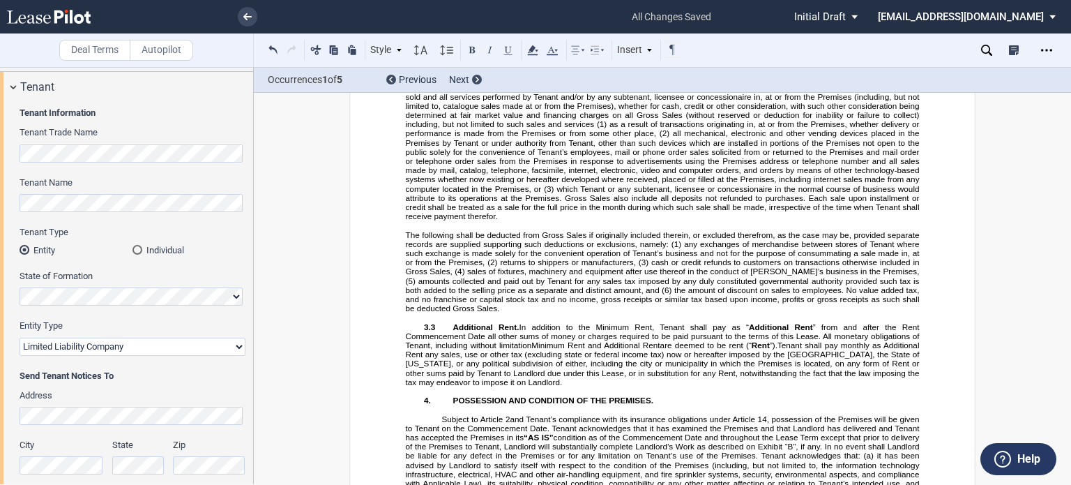
click at [484, 74] on span "Within thirty (30) days after the end of each calendar year following the date …" at bounding box center [664, 33] width 516 height 82
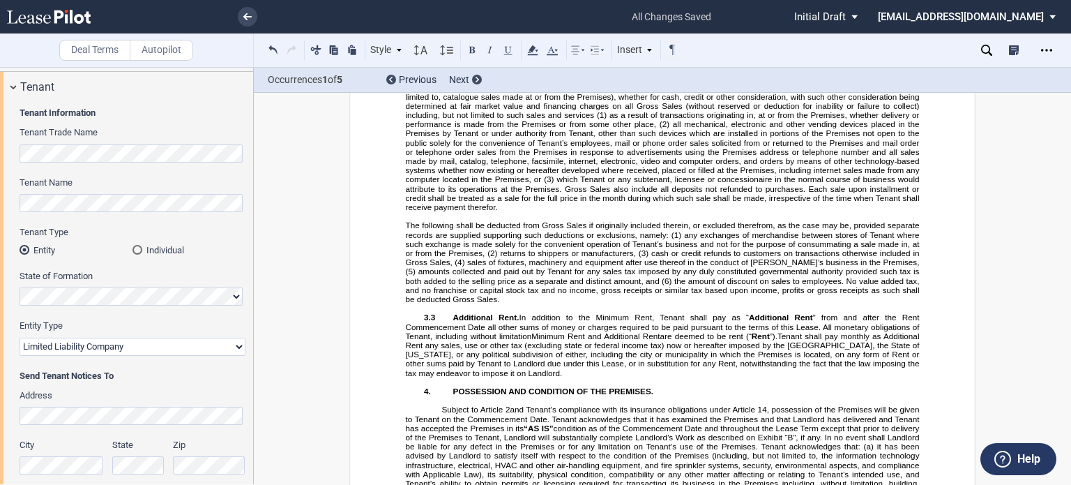
drag, startPoint x: 638, startPoint y: 209, endPoint x: 917, endPoint y: 208, distance: 279.0
click at [917, 46] on span ", Tenant shall furnish to Landlord a Gross Sales Report for the Gross Sales mad…" at bounding box center [664, 37] width 516 height 18
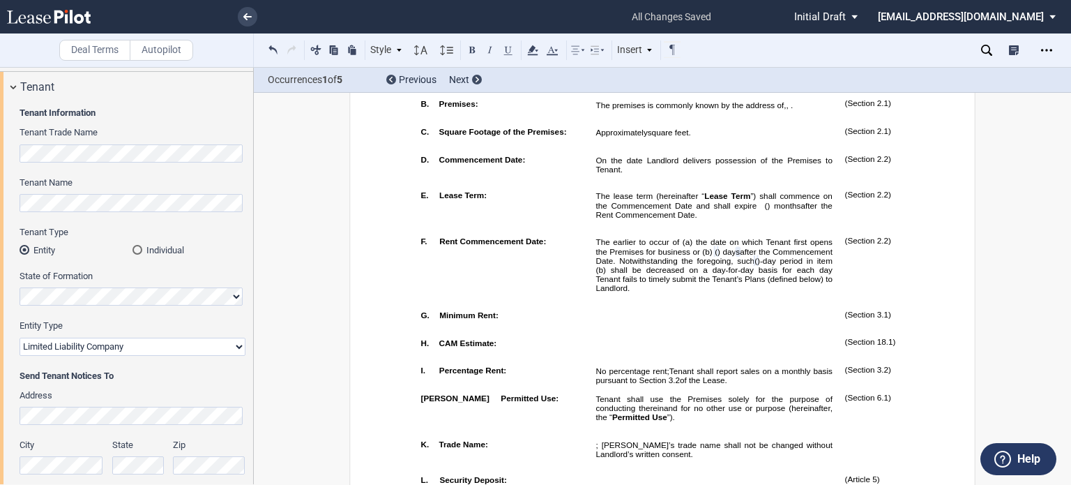
scroll to position [501, 0]
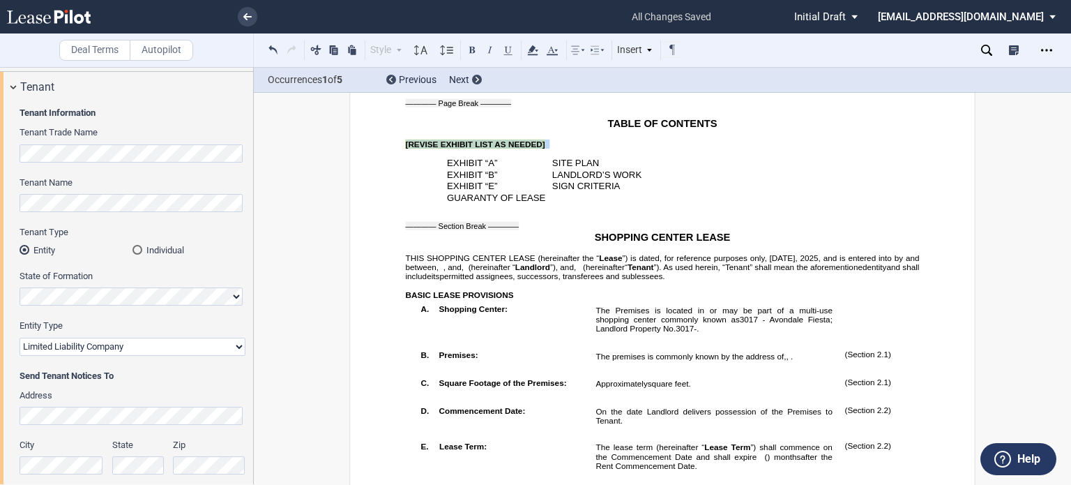
drag, startPoint x: 400, startPoint y: 166, endPoint x: 532, endPoint y: 172, distance: 132.0
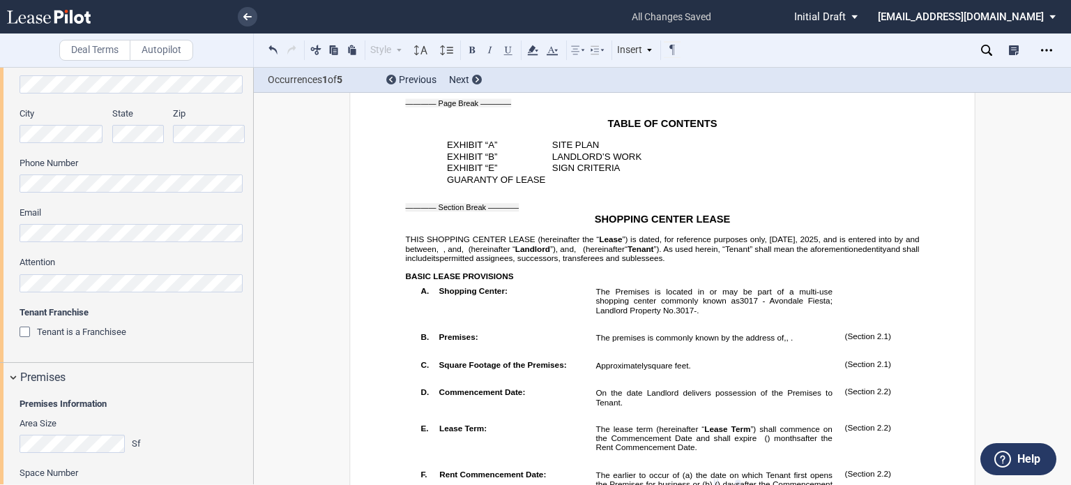
scroll to position [397, 0]
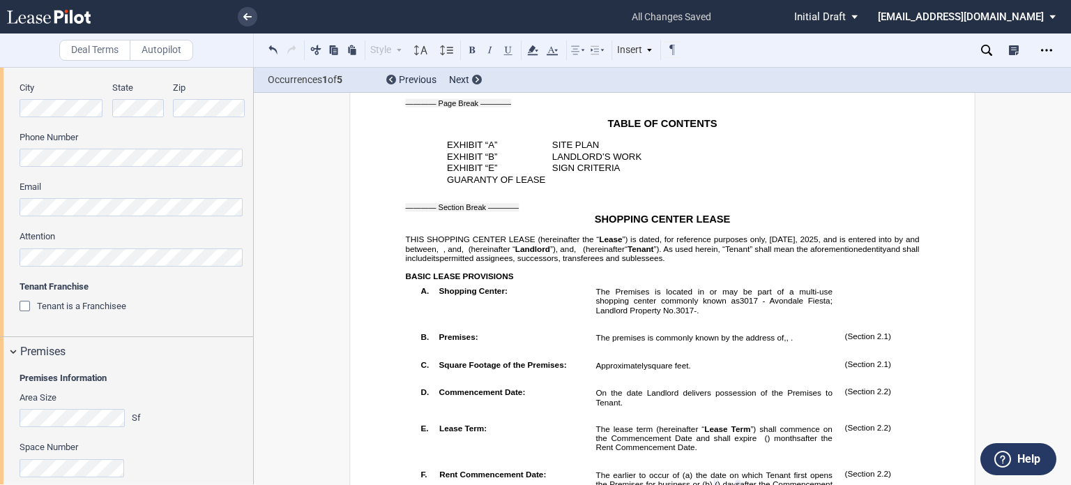
click at [15, 303] on div "Tenant Information Tenant Trade Name Tenant Name Tenant Type Entity Individual …" at bounding box center [126, 40] width 253 height 591
click at [23, 304] on div "Tenant is a Franchisee" at bounding box center [27, 308] width 14 height 14
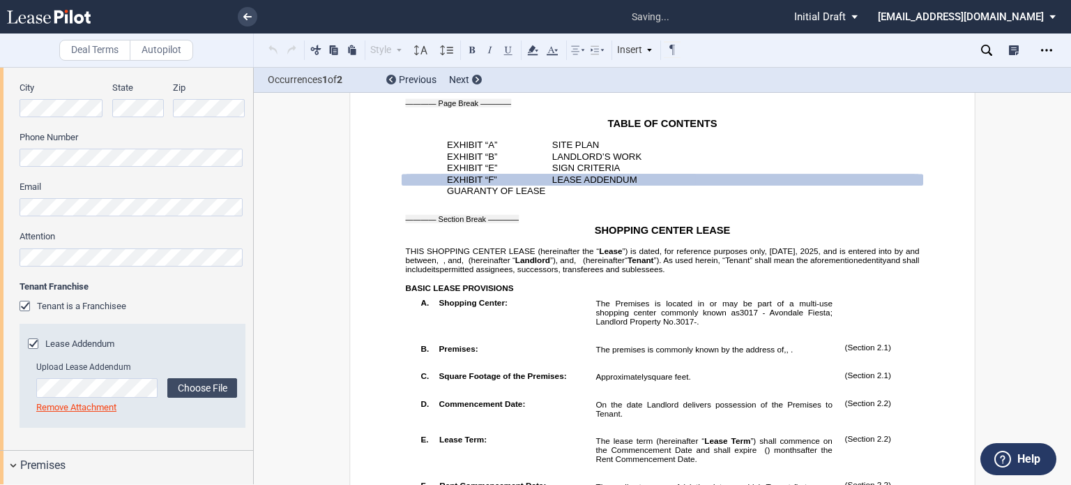
drag, startPoint x: 1040, startPoint y: 140, endPoint x: 1071, endPoint y: 116, distance: 38.8
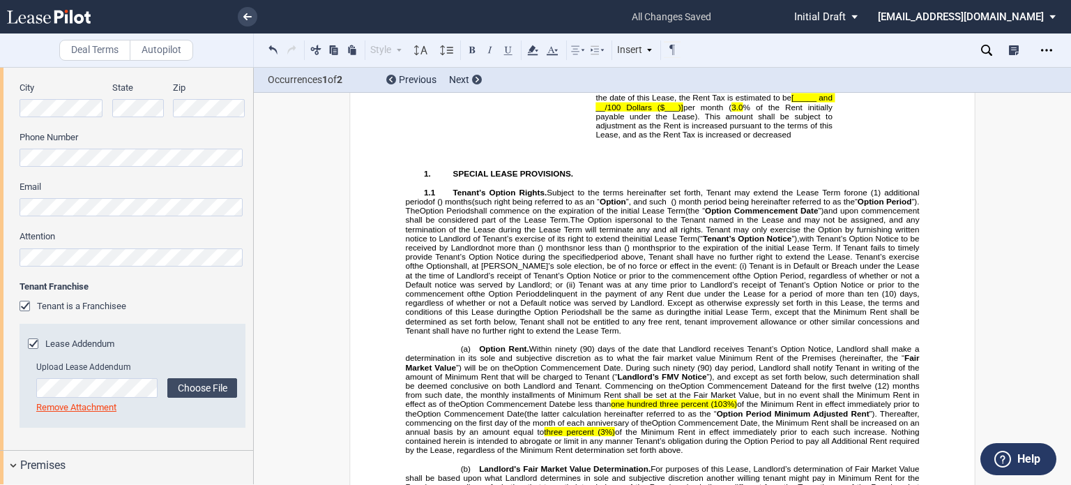
scroll to position [1634, 0]
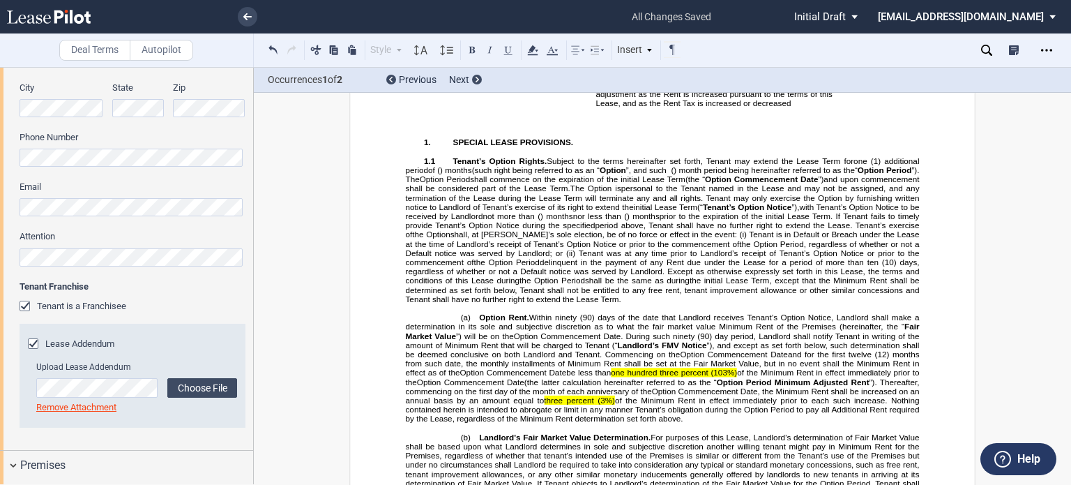
click at [672, 80] on span "[_____ and __/100 Dollars ($___)]" at bounding box center [715, 70] width 239 height 18
click at [708, 80] on span "per month (" at bounding box center [714, 74] width 45 height 9
click at [611, 80] on span "[_____ and __/100 Dollars ($116.97)" at bounding box center [715, 70] width 239 height 18
click at [806, 80] on span "[_____ and 97/100 Dollars ($116.97)" at bounding box center [715, 70] width 239 height 18
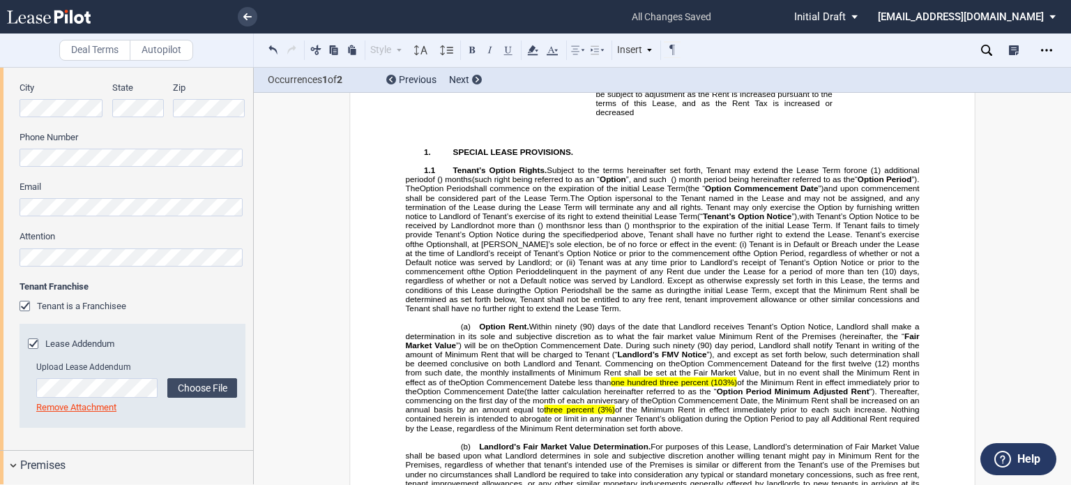
click at [811, 80] on span "[One Hundred Sixteen and 97/100 Dollars ($116.97)" at bounding box center [715, 70] width 239 height 18
drag, startPoint x: 814, startPoint y: 181, endPoint x: 817, endPoint y: 192, distance: 11.5
click at [817, 117] on span "Tenant shall reimburse Landlord for any and all tax imposed upon Landlord as a …" at bounding box center [715, 80] width 239 height 73
click at [531, 47] on use at bounding box center [532, 50] width 10 height 10
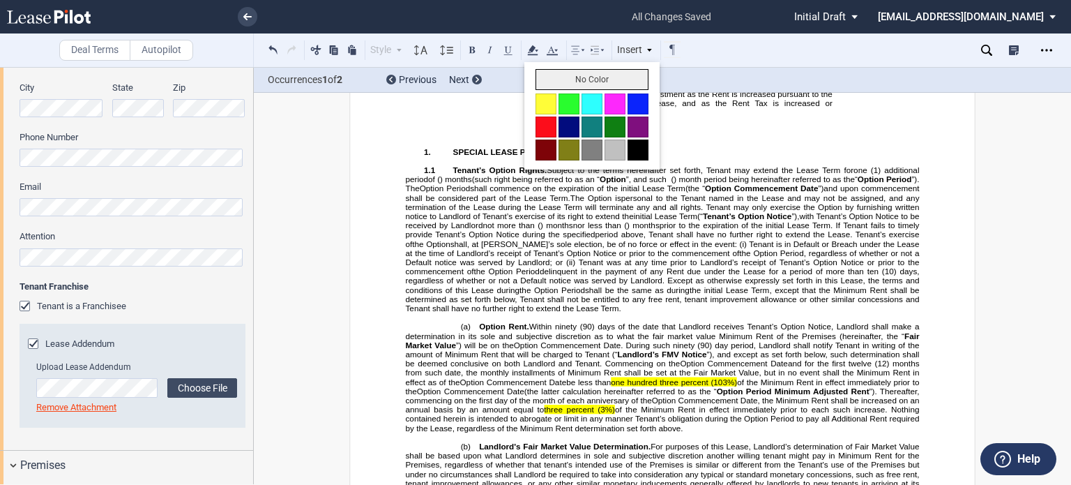
click at [543, 78] on button "No Color" at bounding box center [592, 79] width 113 height 21
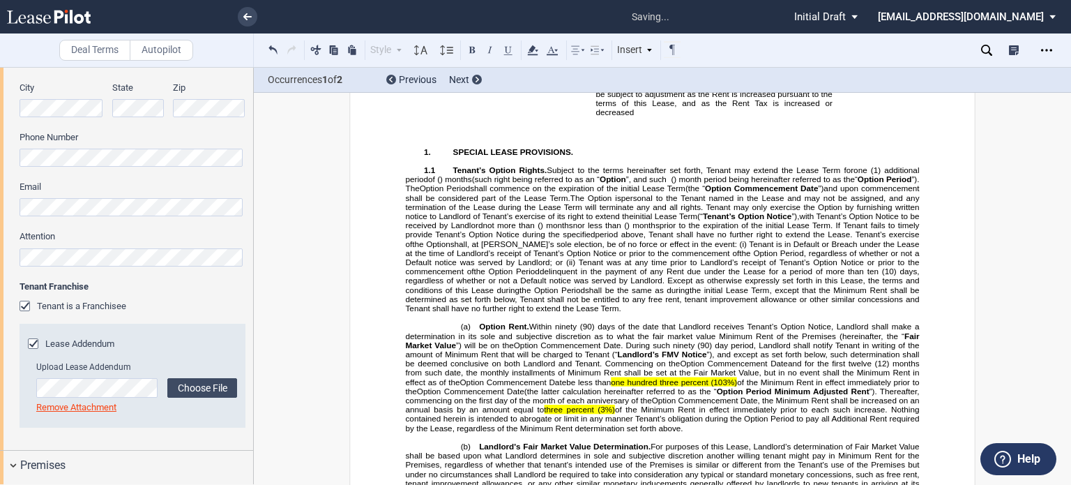
click at [566, 129] on td "!!SET_LEVEL_0!! !!LEASE_LEVEL_1!! U. Rent Tax:" at bounding box center [502, 83] width 175 height 92
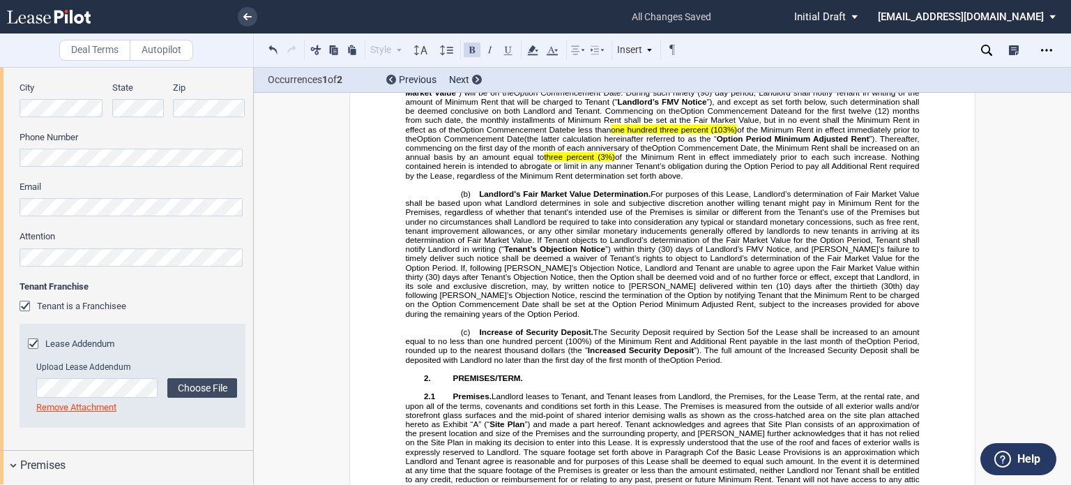
scroll to position [1917, 0]
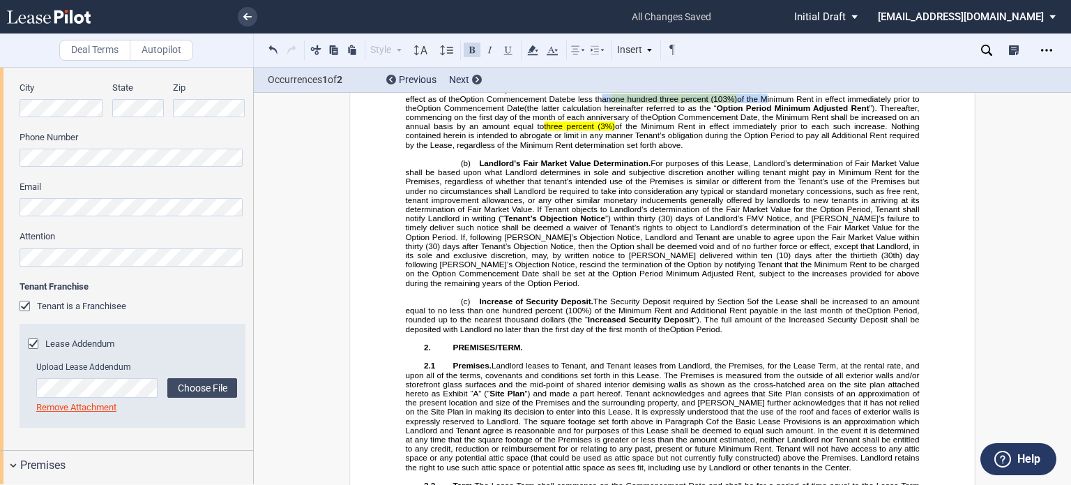
drag, startPoint x: 598, startPoint y: 227, endPoint x: 769, endPoint y: 225, distance: 170.9
click at [769, 112] on span "be less than one hundred three percent (103%) of the Minimum Rent in effect imm…" at bounding box center [664, 103] width 516 height 17
click at [532, 50] on use at bounding box center [532, 50] width 10 height 10
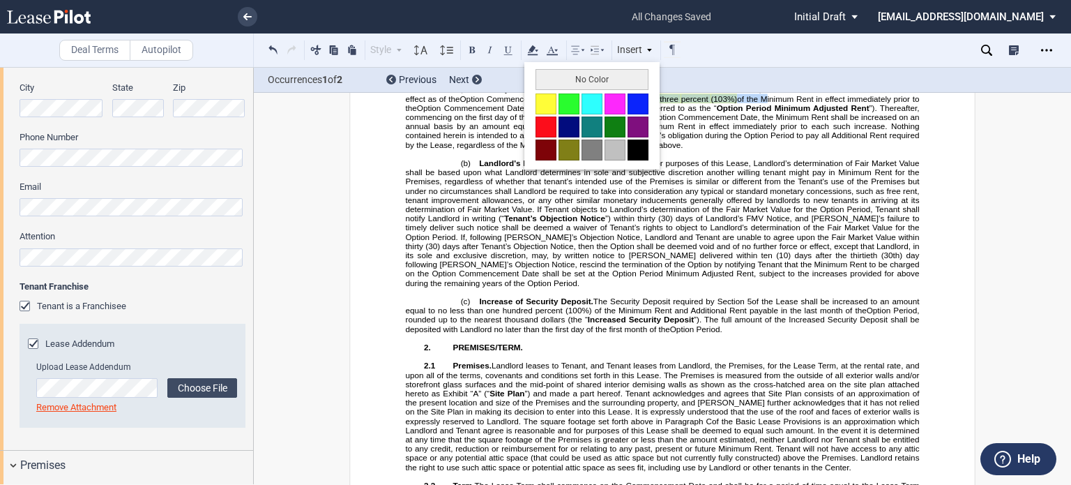
click at [546, 77] on button "No Color" at bounding box center [592, 79] width 113 height 21
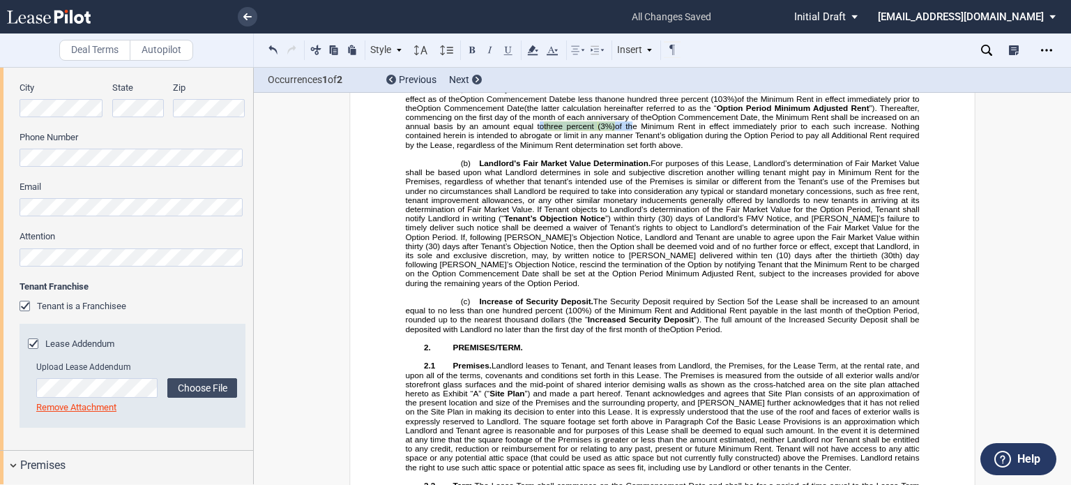
drag, startPoint x: 598, startPoint y: 262, endPoint x: 697, endPoint y: 259, distance: 98.4
click at [697, 149] on span "Option Commencement Date, the Minimum Rent shall be increased on an annual basi…" at bounding box center [664, 131] width 516 height 36
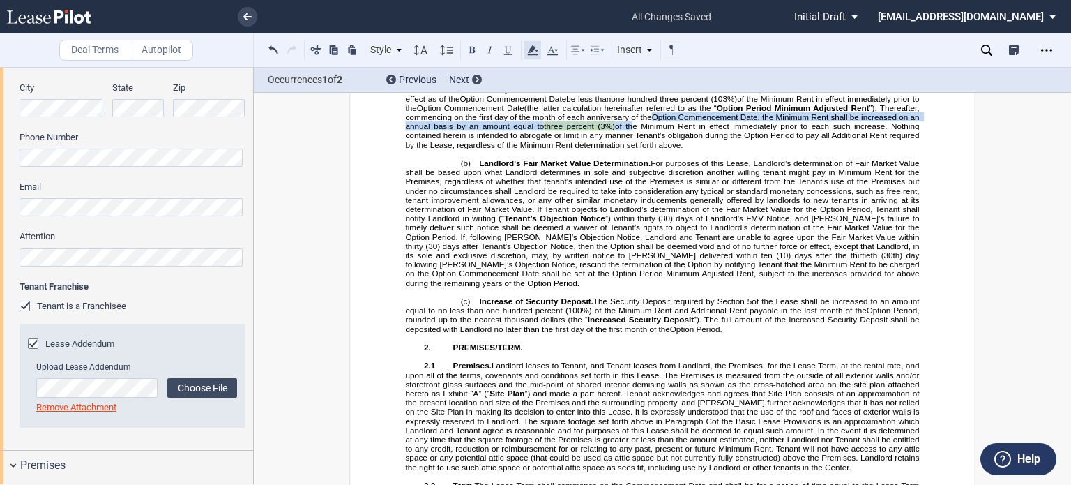
click at [533, 49] on use at bounding box center [532, 50] width 10 height 10
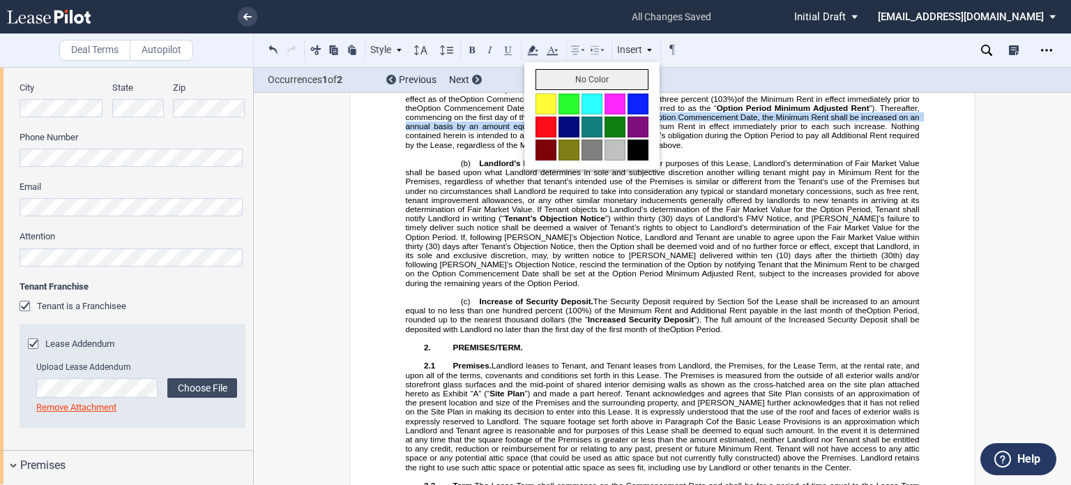
click at [571, 81] on button "No Color" at bounding box center [592, 79] width 113 height 21
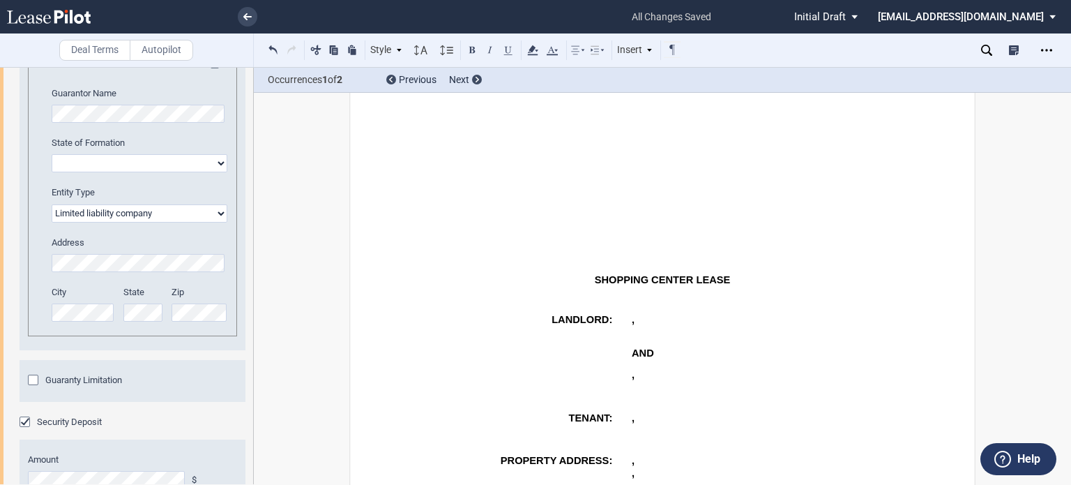
scroll to position [2631, 0]
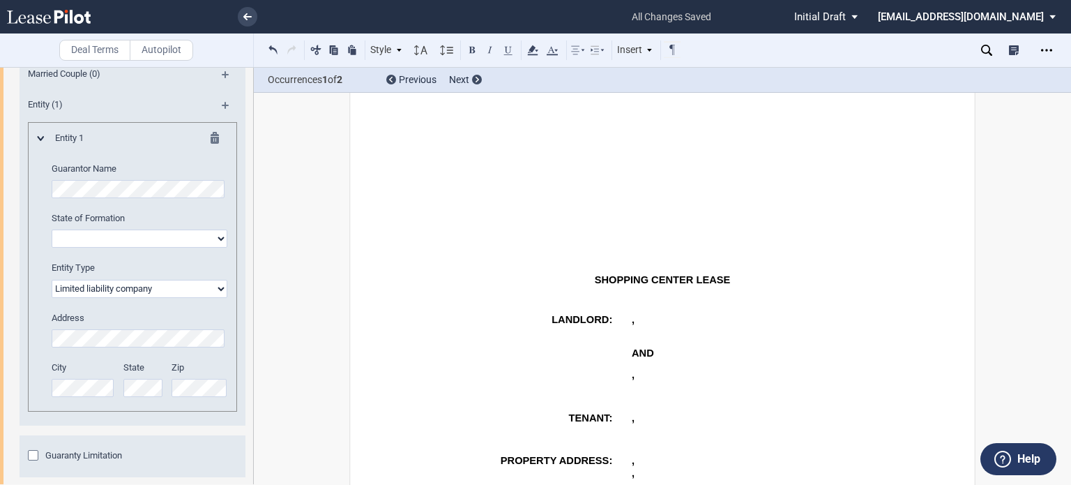
click at [223, 248] on select "Alabama Alaska Arizona Arkansas California Colorado Connecticut Delaware Distri…" at bounding box center [140, 238] width 176 height 18
click at [423, 227] on p "﻿" at bounding box center [663, 222] width 514 height 9
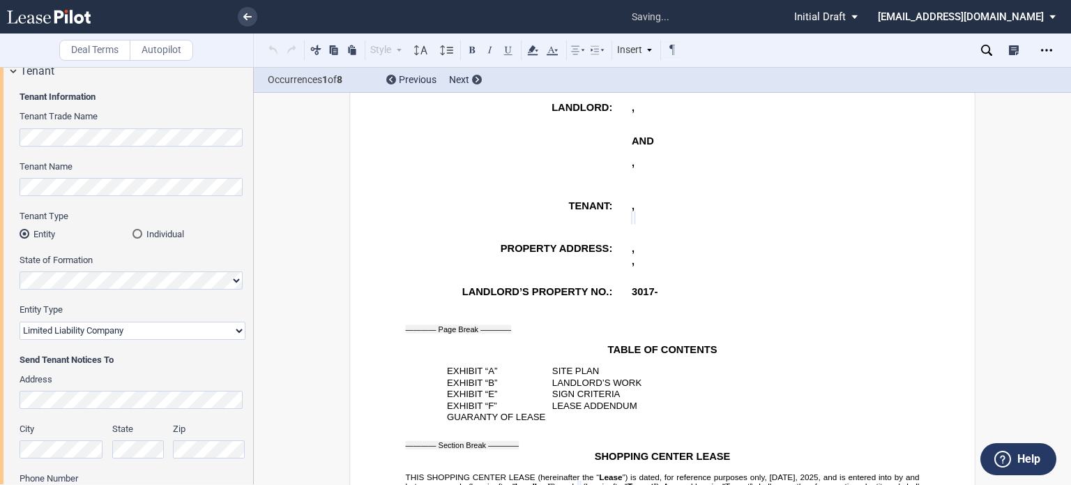
scroll to position [276, 0]
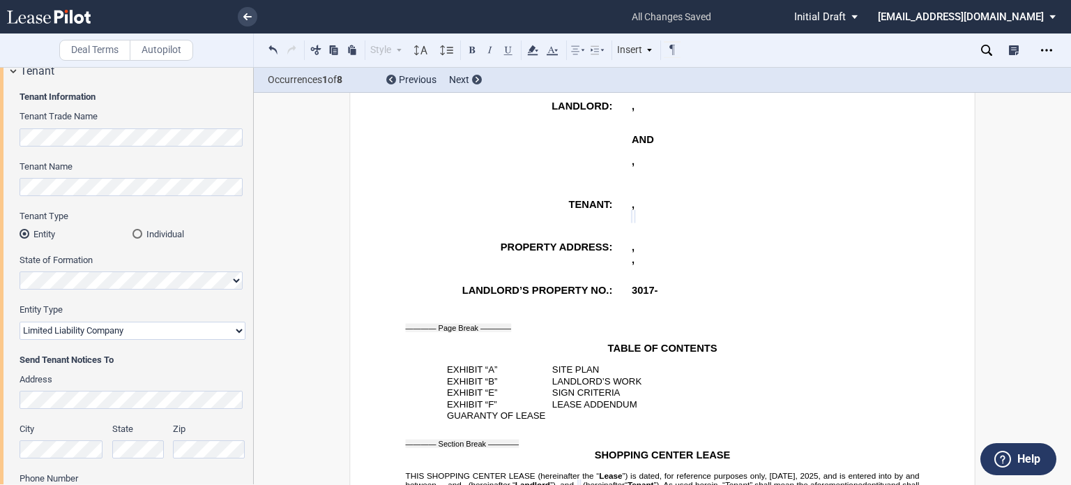
drag, startPoint x: 253, startPoint y: 121, endPoint x: 255, endPoint y: 139, distance: 18.2
click at [255, 139] on div "Deal Terms Autopilot Style Normal 8pt 9pt 10pt 10.5pt 11pt 12pt 14pt 16pt Norma…" at bounding box center [535, 276] width 1071 height 418
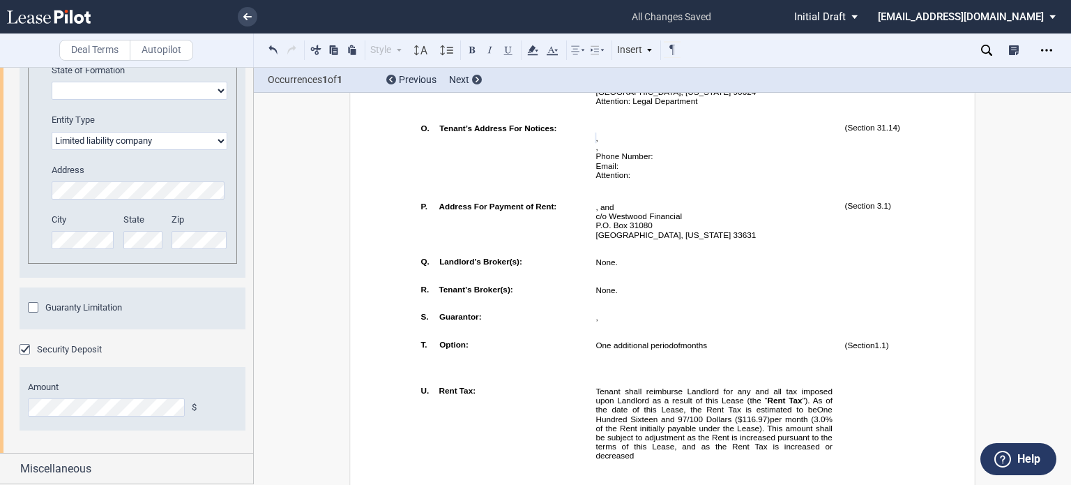
scroll to position [2693, 0]
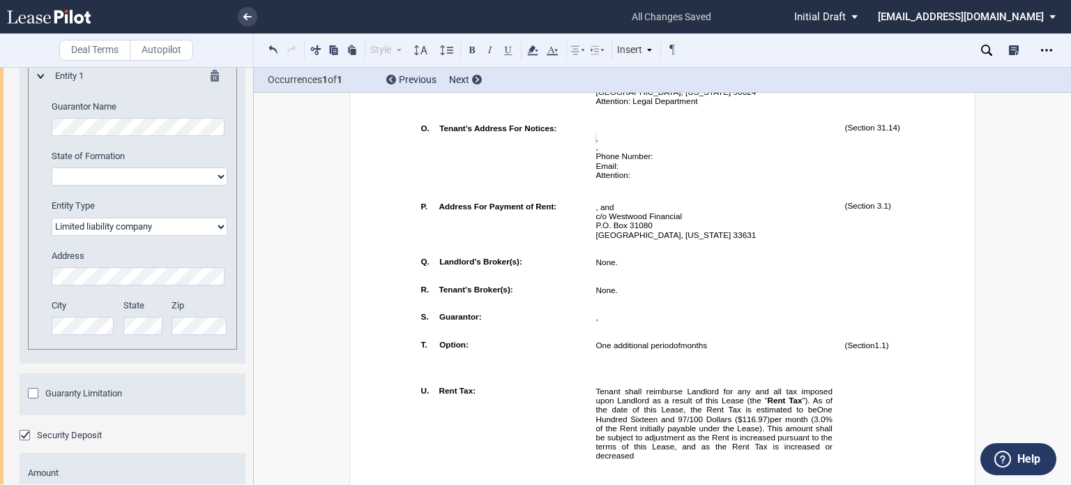
click at [219, 186] on select "Alabama Alaska Arizona Arkansas California Colorado Connecticut Delaware Distri…" at bounding box center [140, 176] width 176 height 18
select select "Texas"
click at [52, 186] on select "Alabama Alaska Arizona Arkansas California Colorado Connecticut Delaware Distri…" at bounding box center [140, 176] width 176 height 18
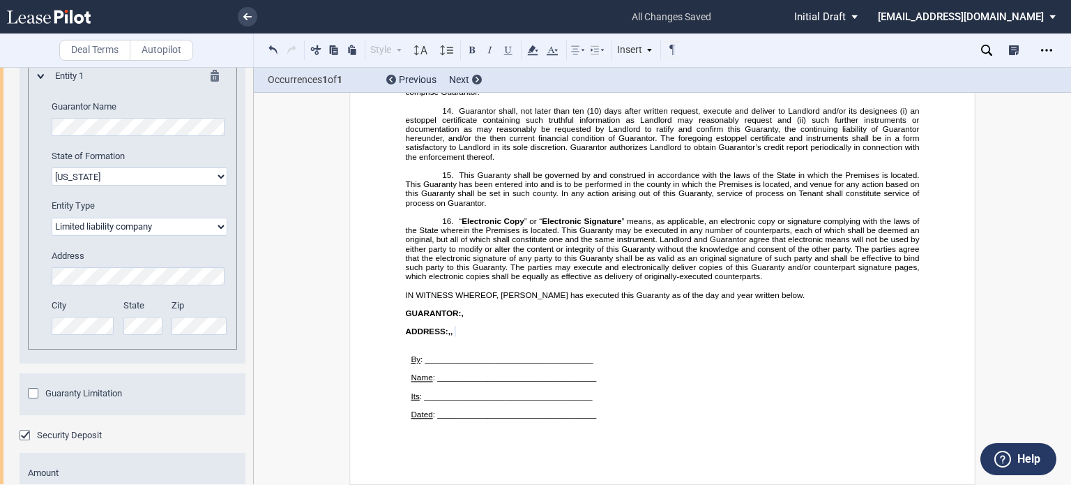
scroll to position [0, 0]
click at [741, 386] on p at bounding box center [664, 386] width 506 height 9
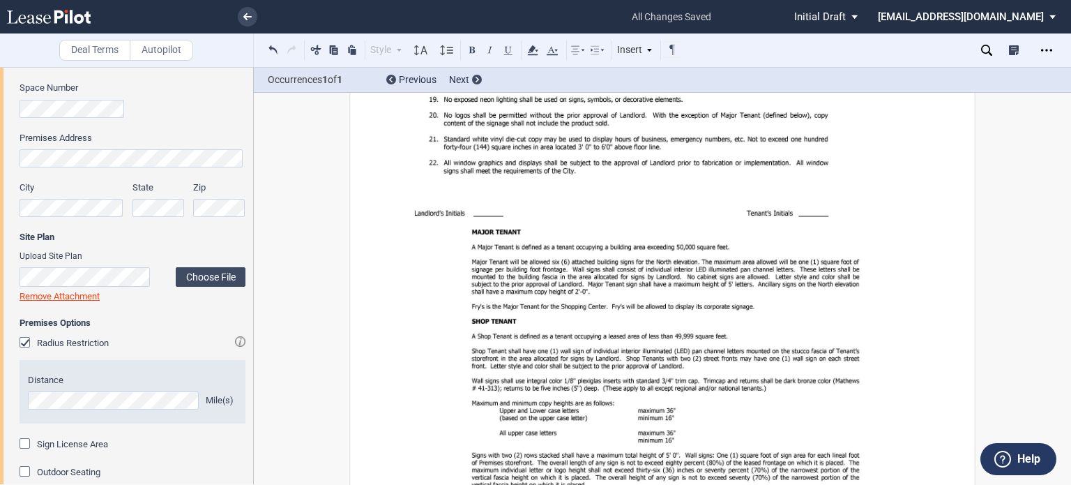
scroll to position [879, 0]
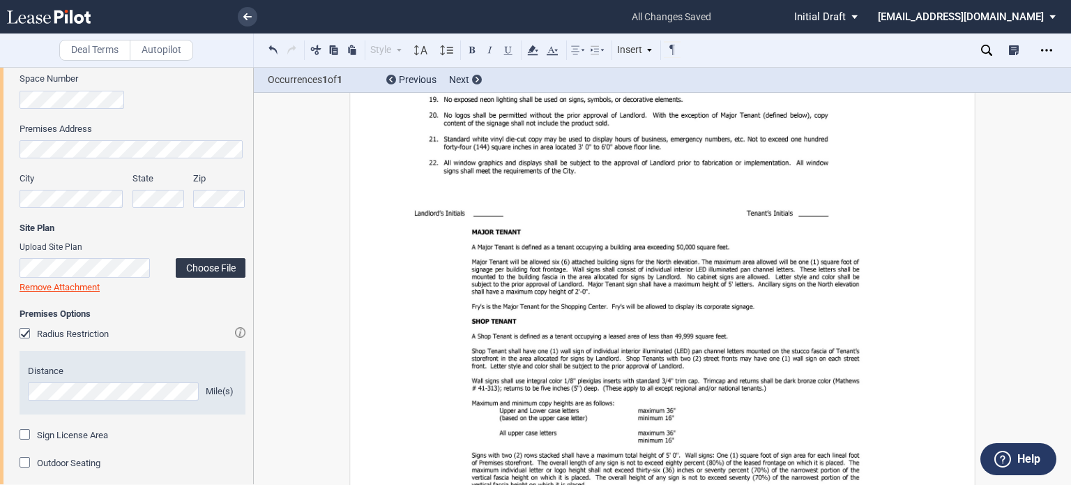
click at [181, 266] on label "Choose File" at bounding box center [211, 268] width 70 height 20
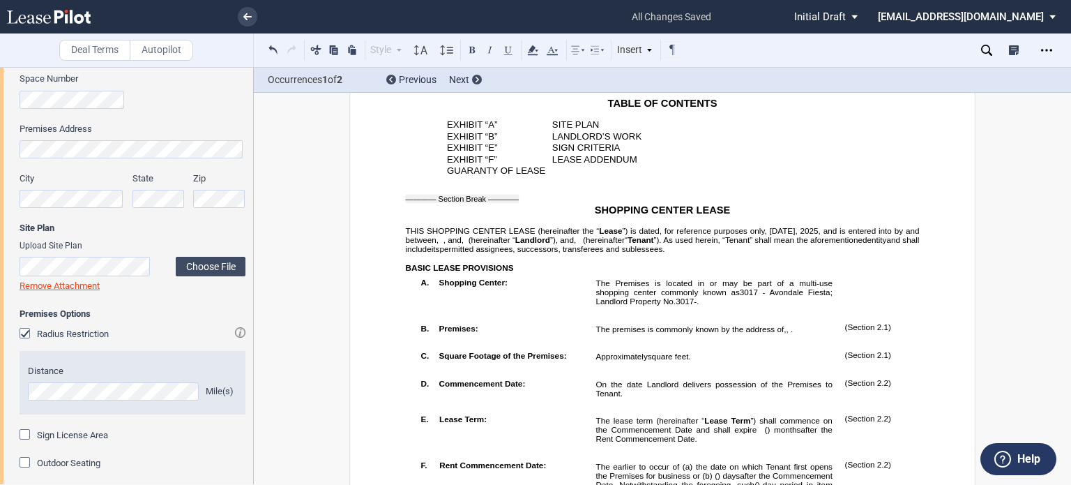
scroll to position [0, 0]
